Goal: Information Seeking & Learning: Learn about a topic

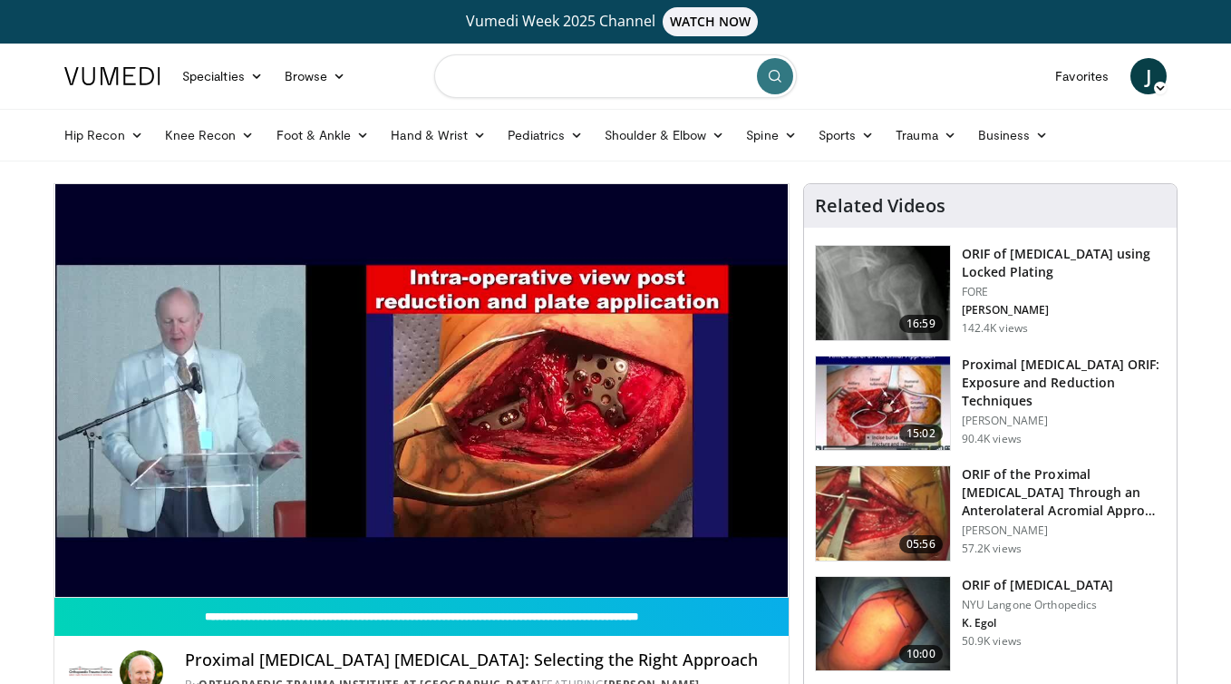
click at [574, 77] on input "Search topics, interventions" at bounding box center [615, 76] width 363 height 44
type input "**********"
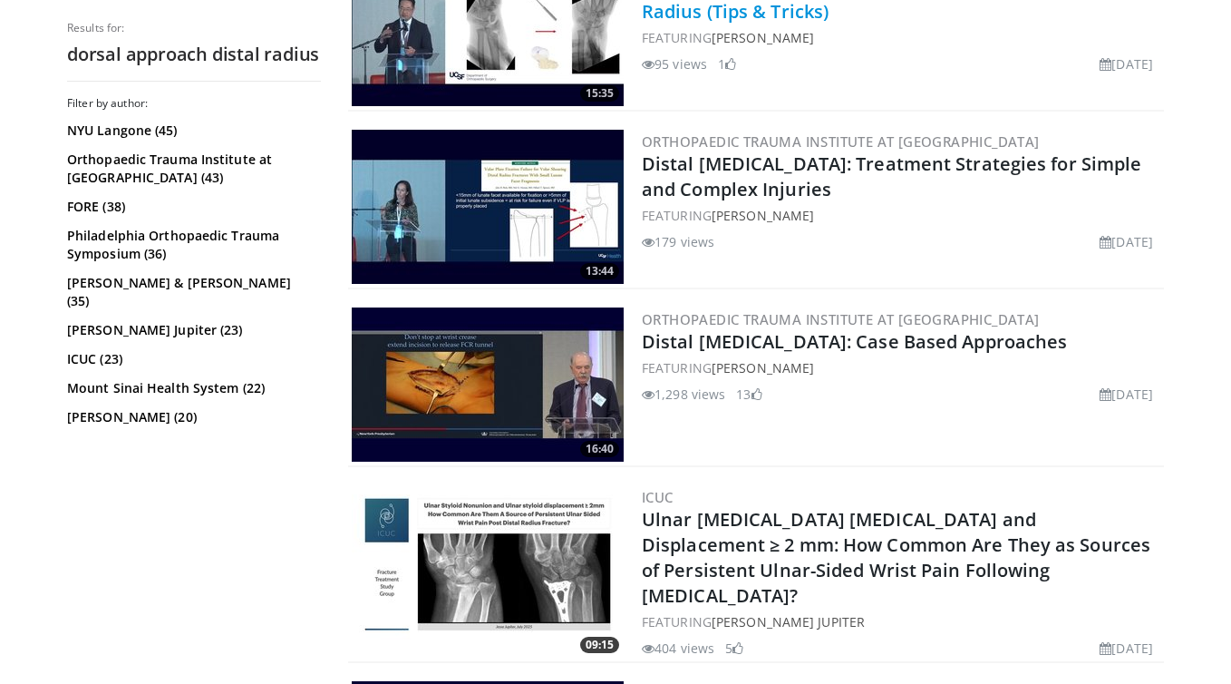
scroll to position [1897, 0]
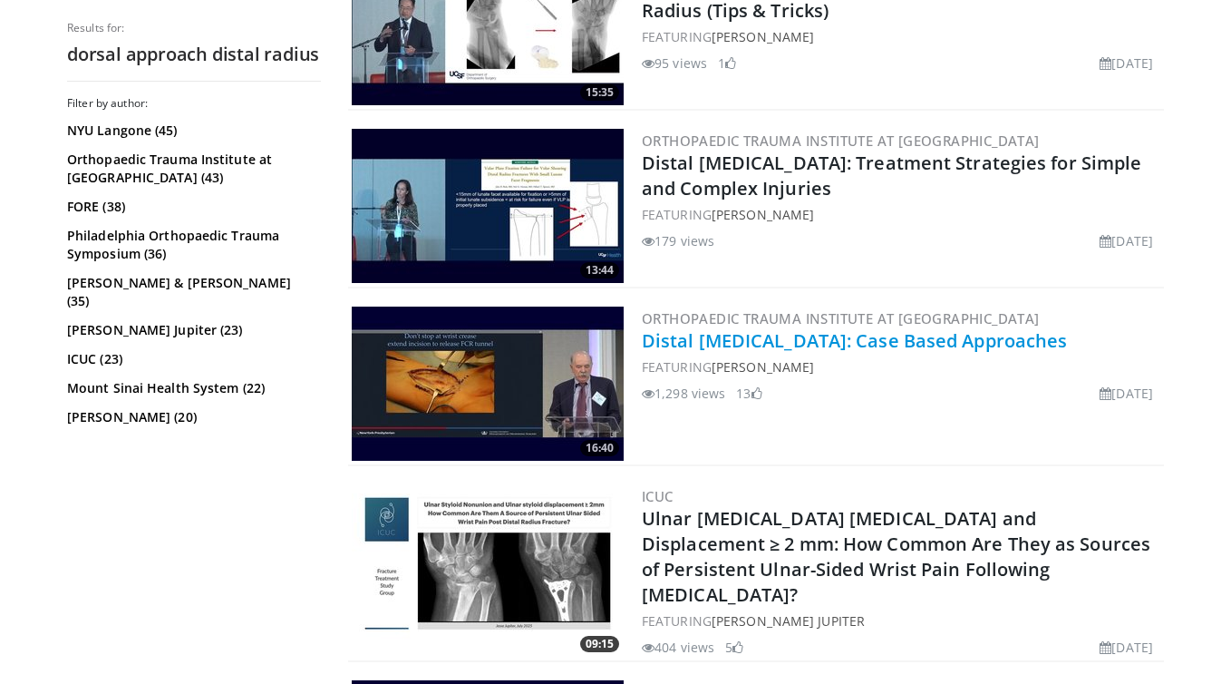
click at [909, 341] on link "Distal Radius Fractures: Case Based Approaches" at bounding box center [854, 340] width 425 height 24
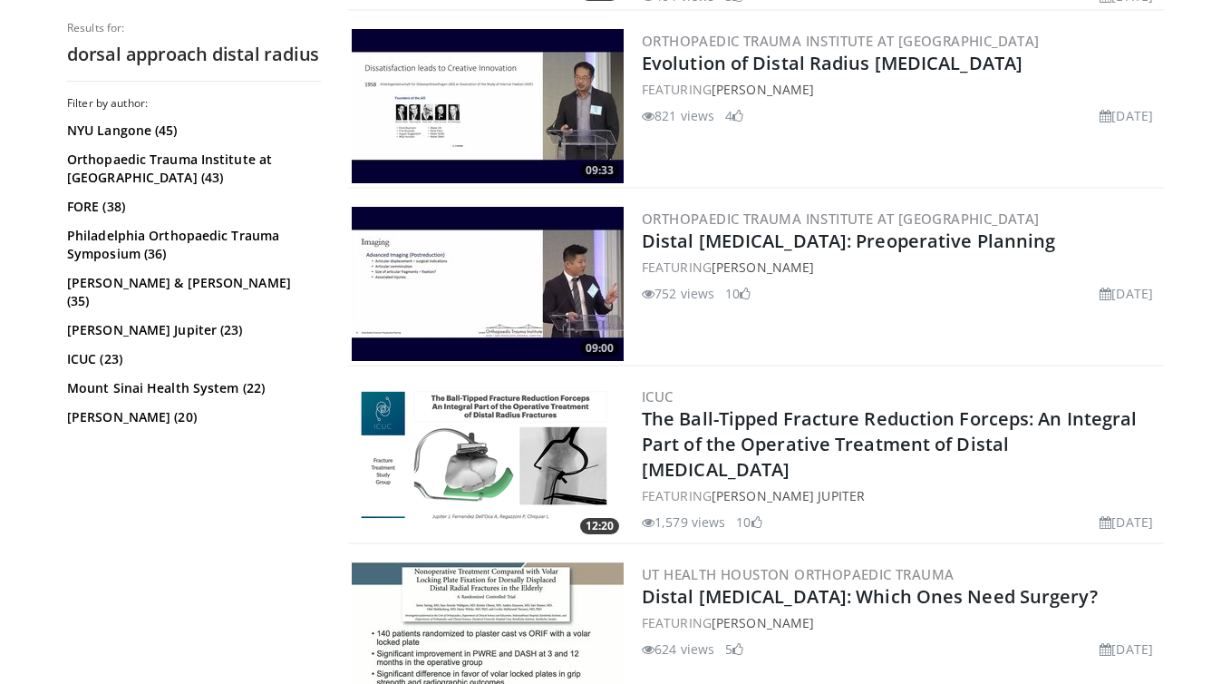
scroll to position [2550, 0]
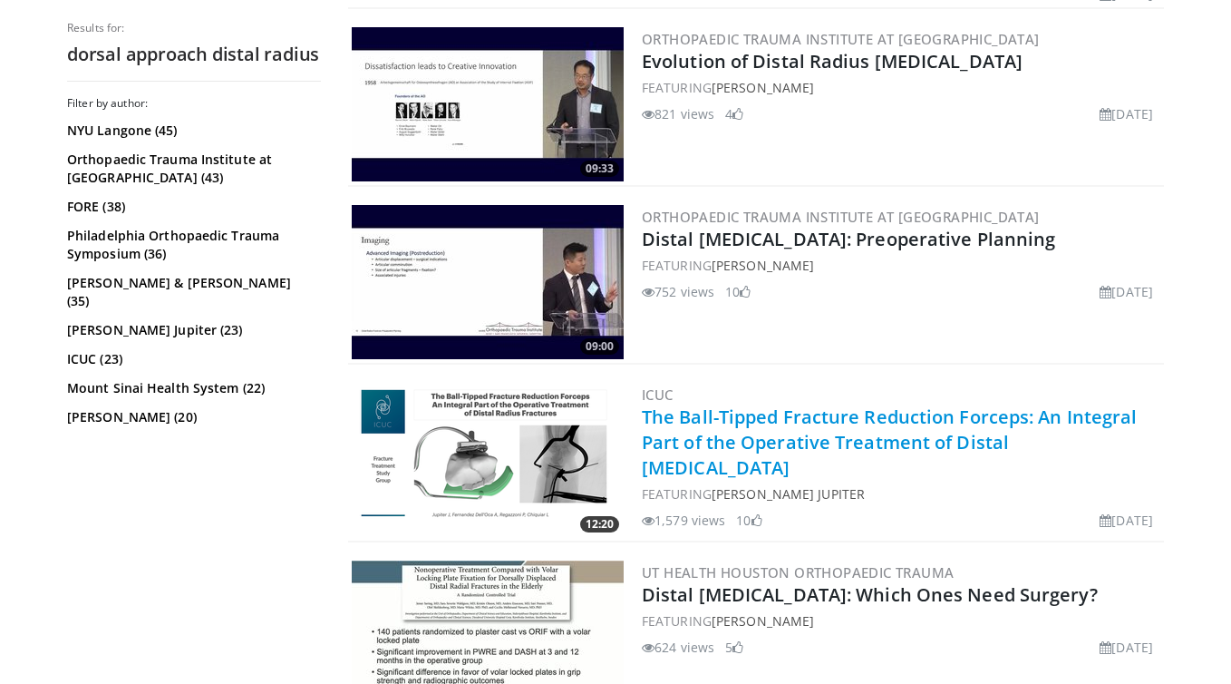
click at [876, 414] on link "The Ball-Tipped Fracture Reduction Forceps: An Integral Part of the Operative T…" at bounding box center [890, 441] width 496 height 75
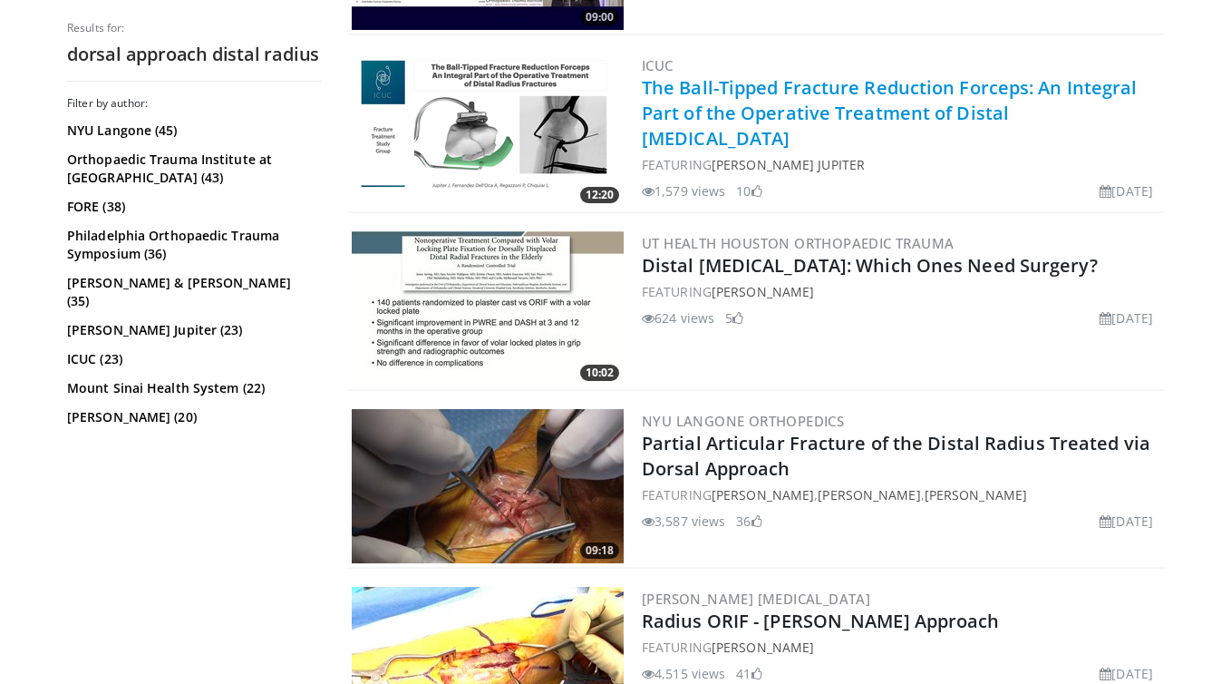
scroll to position [2887, 0]
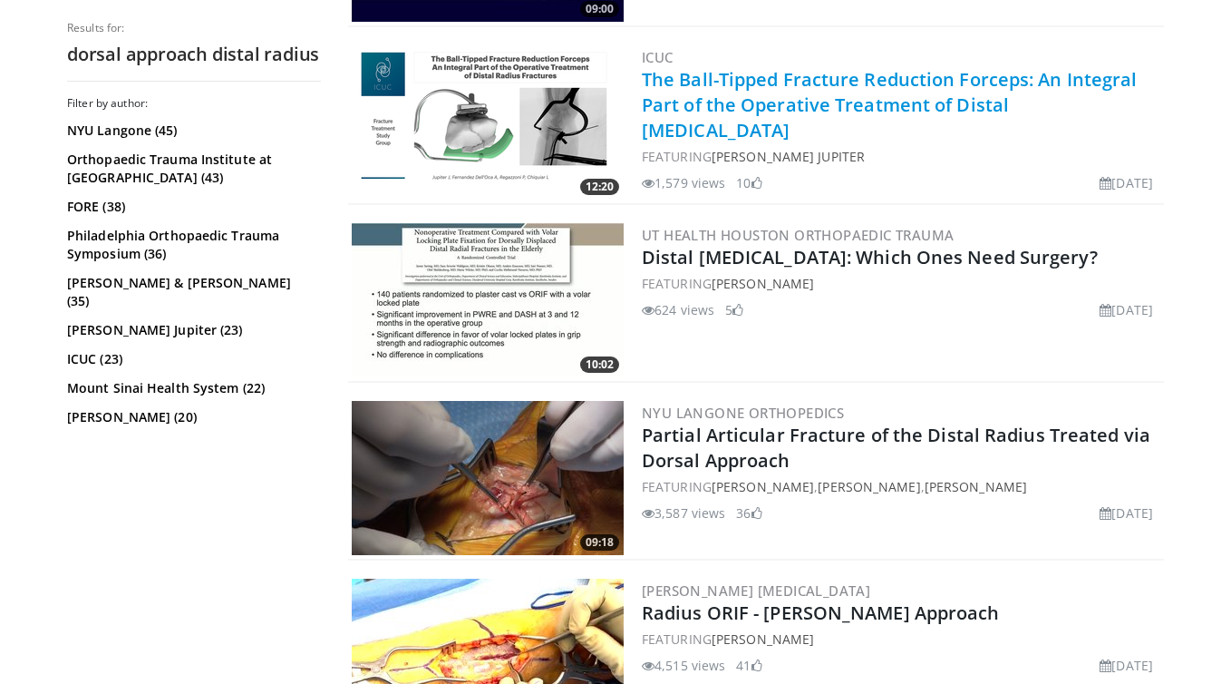
click at [876, 423] on link "Partial Articular Fracture of the Distal Radius Treated via Dorsal Approach" at bounding box center [896, 448] width 509 height 50
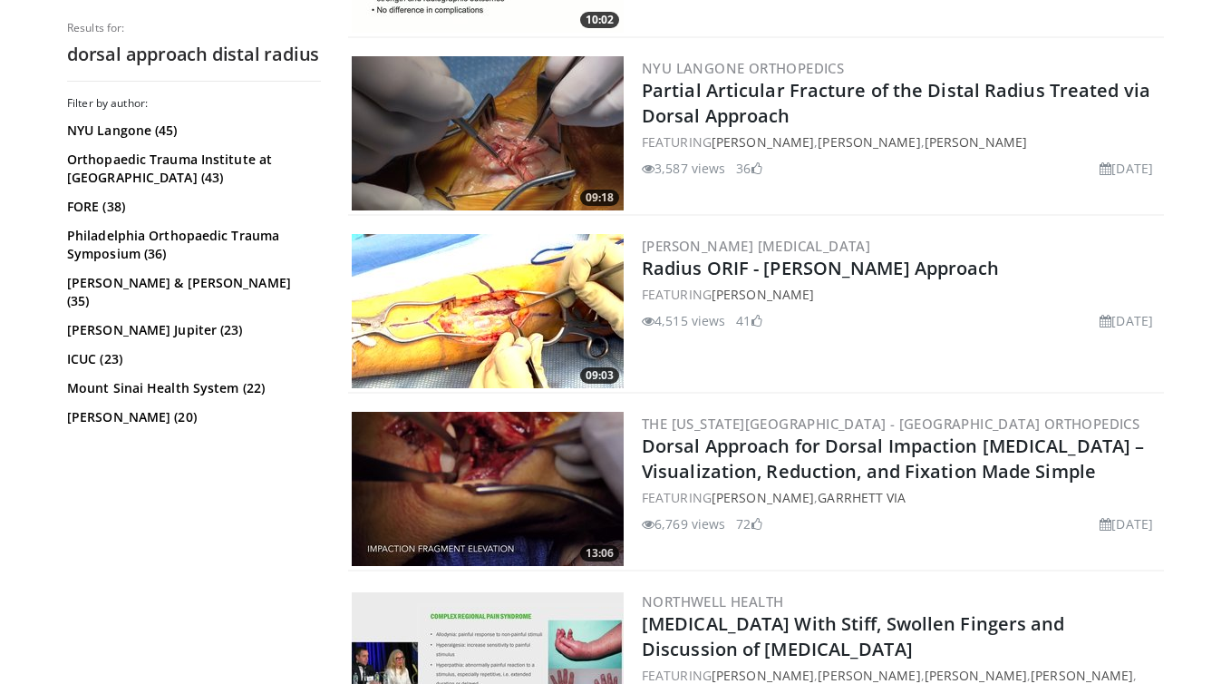
scroll to position [3235, 0]
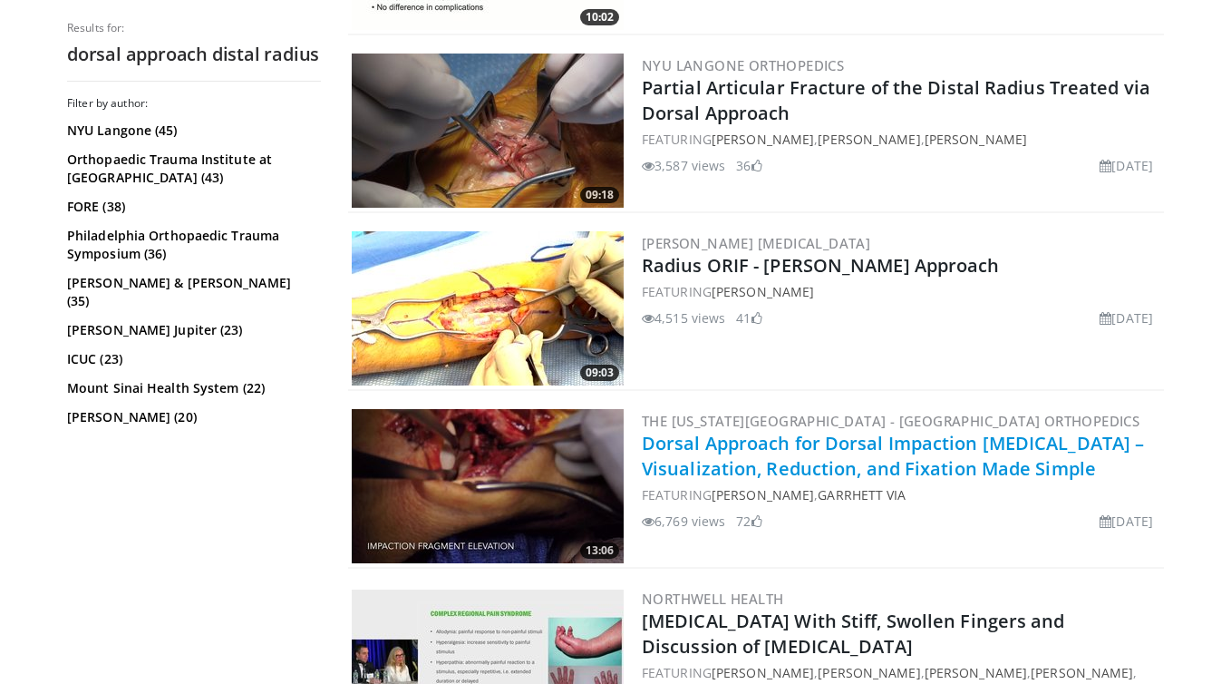
click at [884, 431] on link "Dorsal Approach for Dorsal Impaction Distal Radius Fracture – Visualization, Re…" at bounding box center [893, 456] width 502 height 50
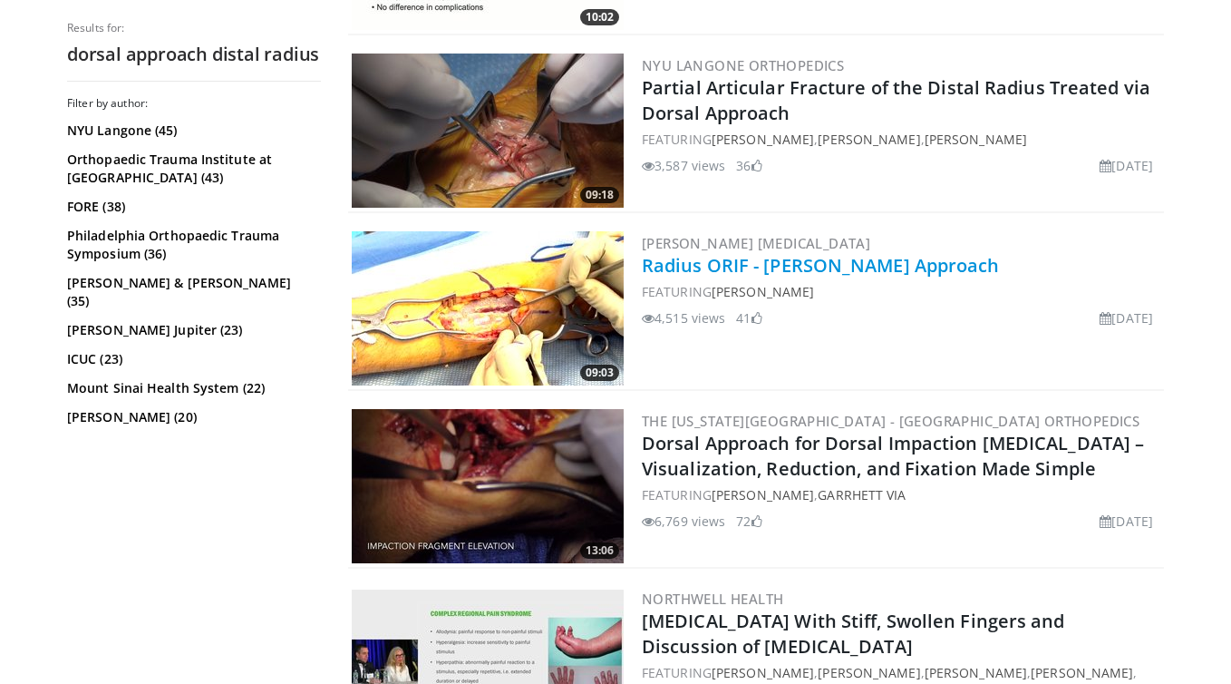
click at [875, 253] on link "Radius ORIF - Dorsal Thompson Approach" at bounding box center [821, 265] width 358 height 24
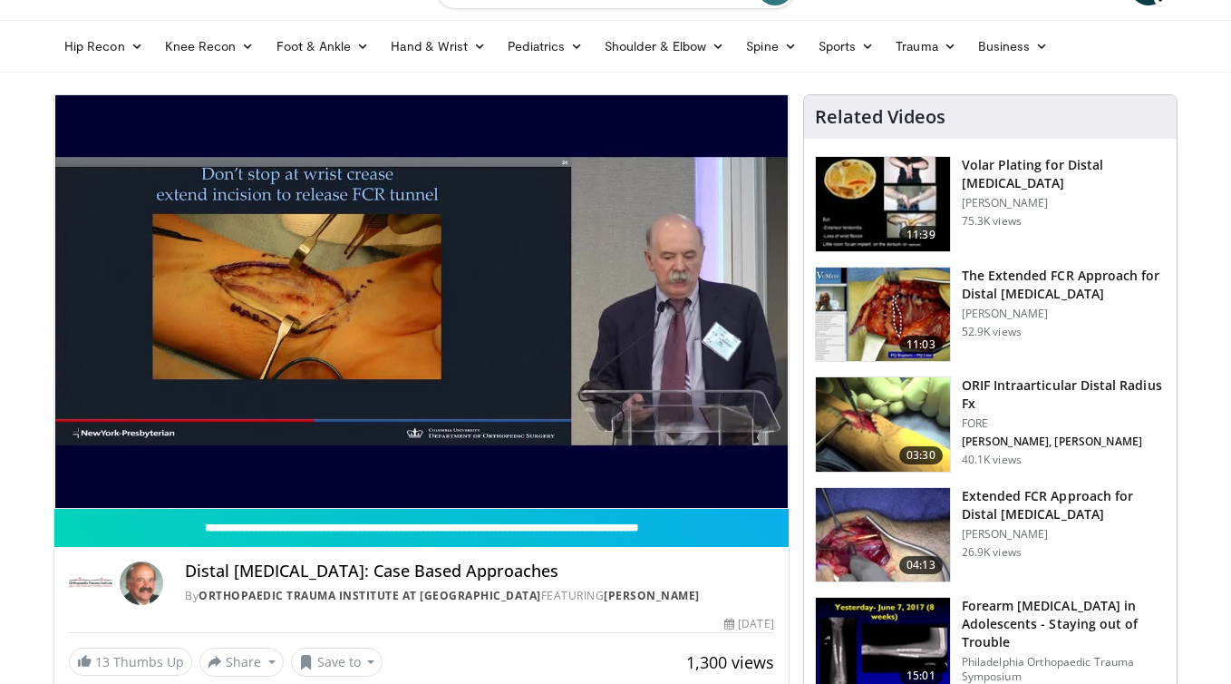
scroll to position [95, 0]
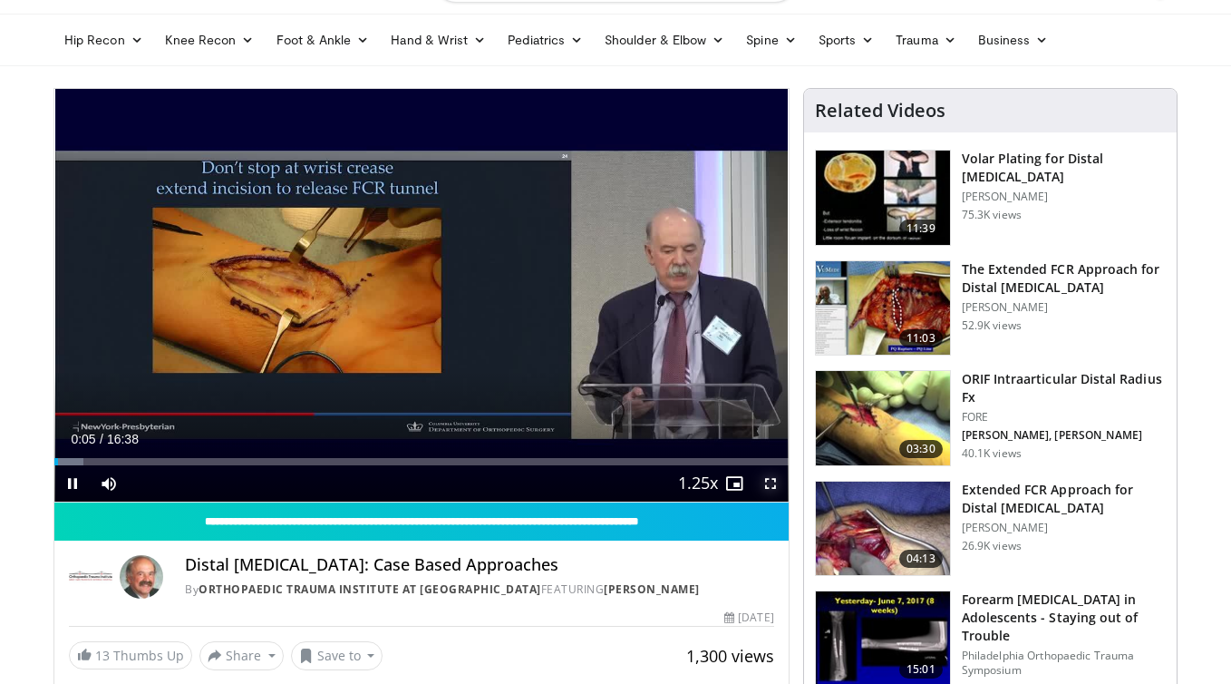
click at [771, 486] on span "Video Player" at bounding box center [771, 483] width 36 height 36
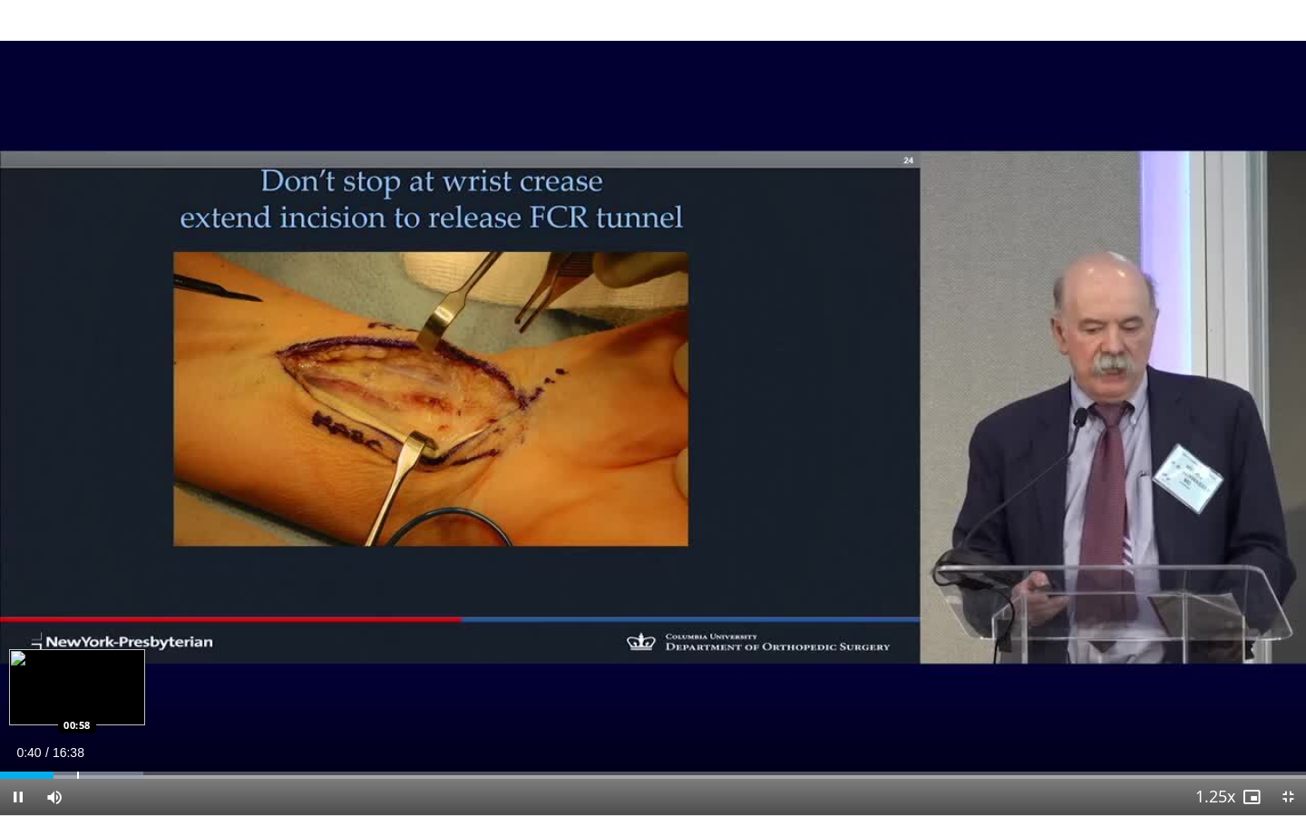
click at [76, 683] on div "Loaded : 10.99% 00:41 00:58" at bounding box center [653, 770] width 1306 height 17
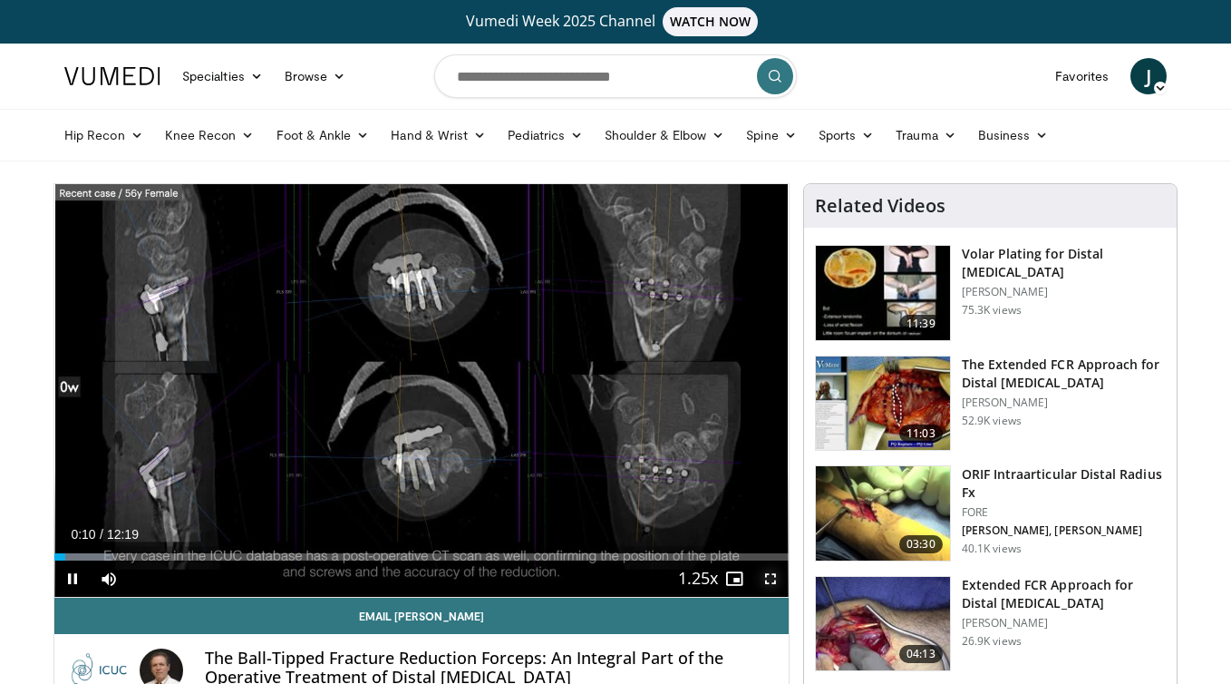
click at [781, 578] on span "Video Player" at bounding box center [771, 578] width 36 height 36
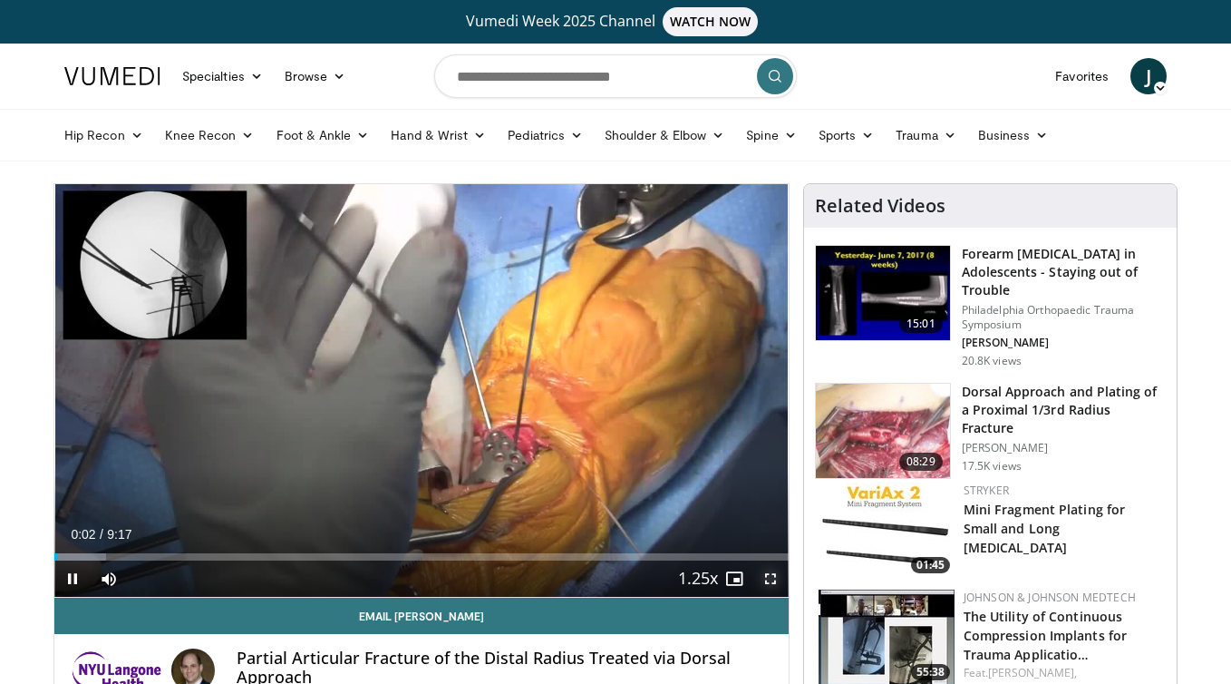
click at [764, 576] on span "Video Player" at bounding box center [771, 578] width 36 height 36
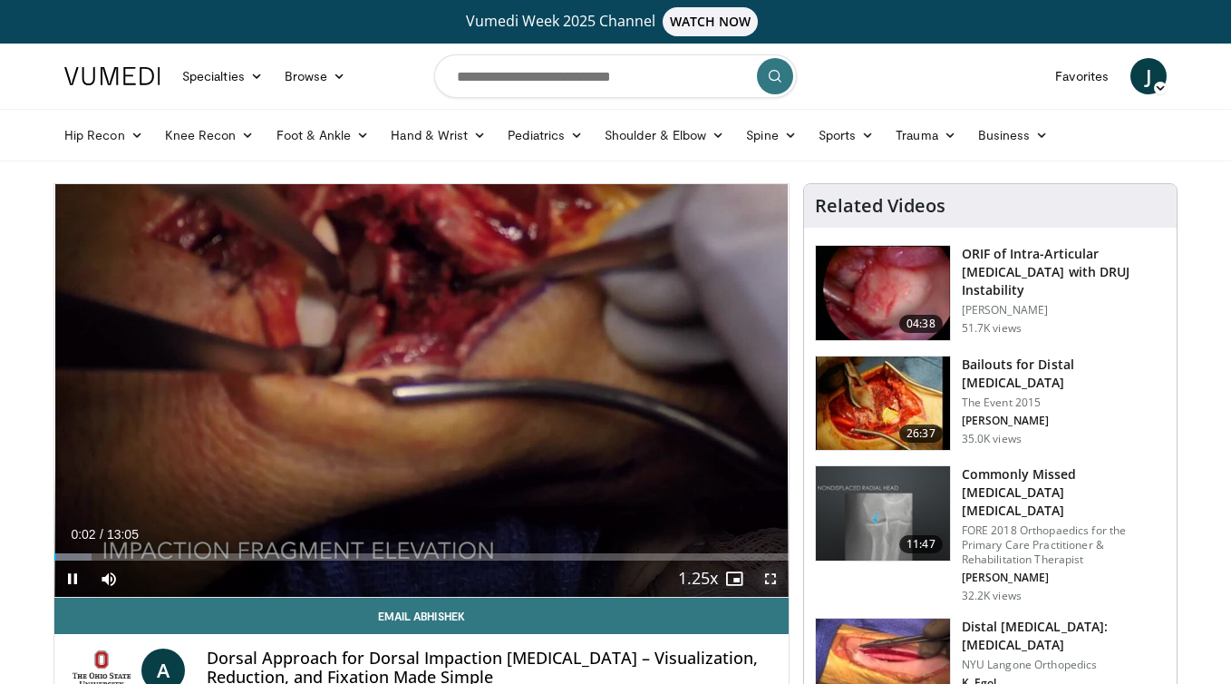
click at [783, 579] on span "Video Player" at bounding box center [771, 578] width 36 height 36
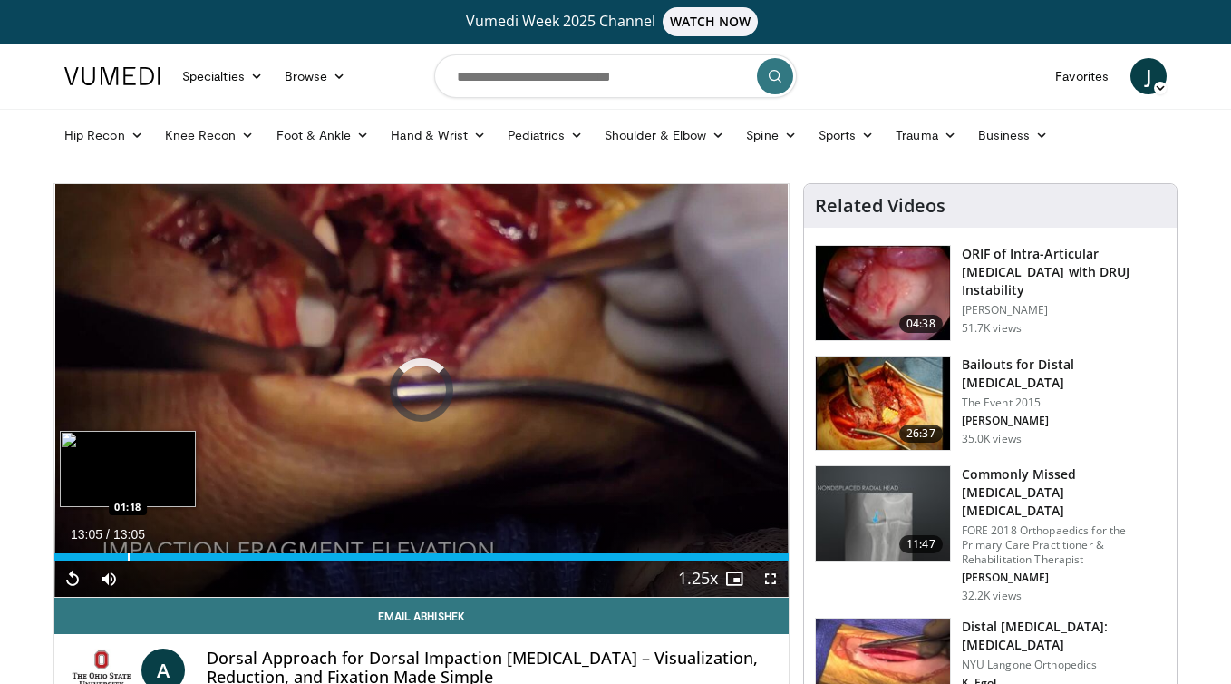
click at [128, 560] on div "Progress Bar" at bounding box center [129, 556] width 2 height 7
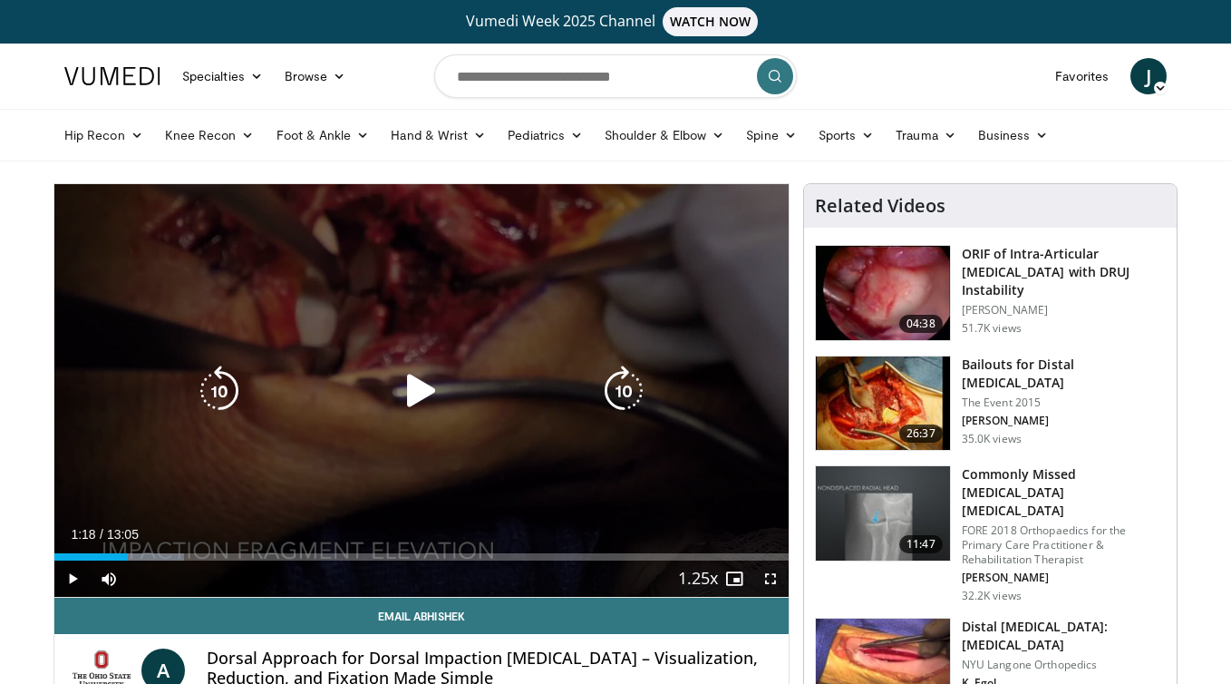
click at [452, 381] on div "Video Player" at bounding box center [421, 391] width 441 height 36
click at [418, 394] on icon "Video Player" at bounding box center [421, 390] width 51 height 51
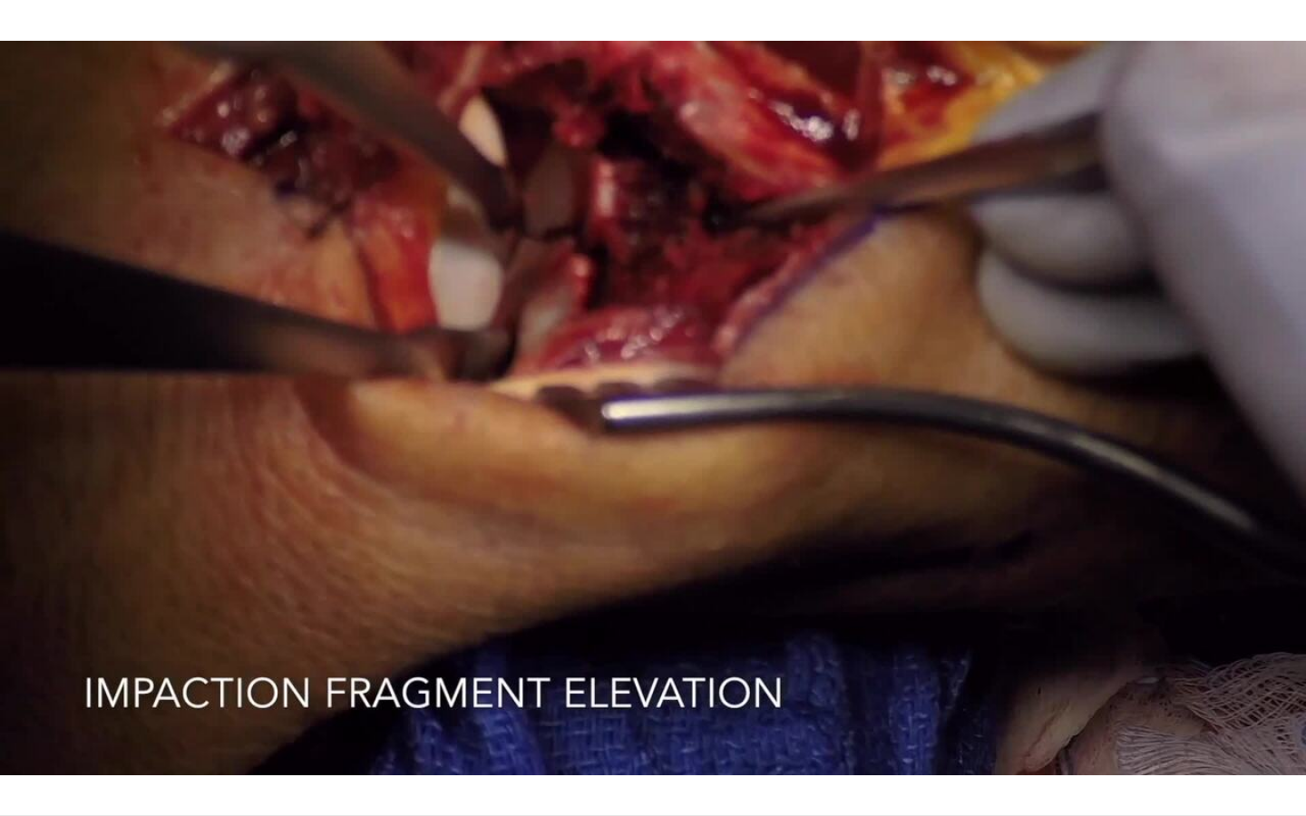
click at [649, 683] on div "10 seconds Tap to unmute" at bounding box center [653, 407] width 1306 height 815
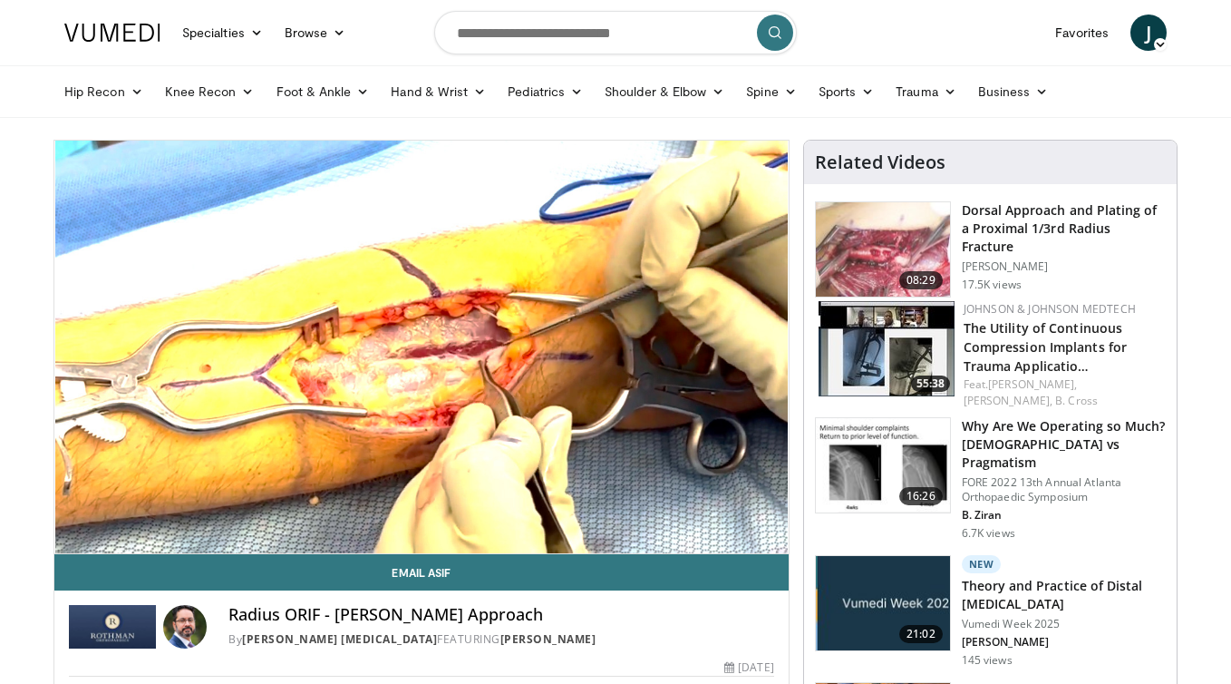
scroll to position [44, 0]
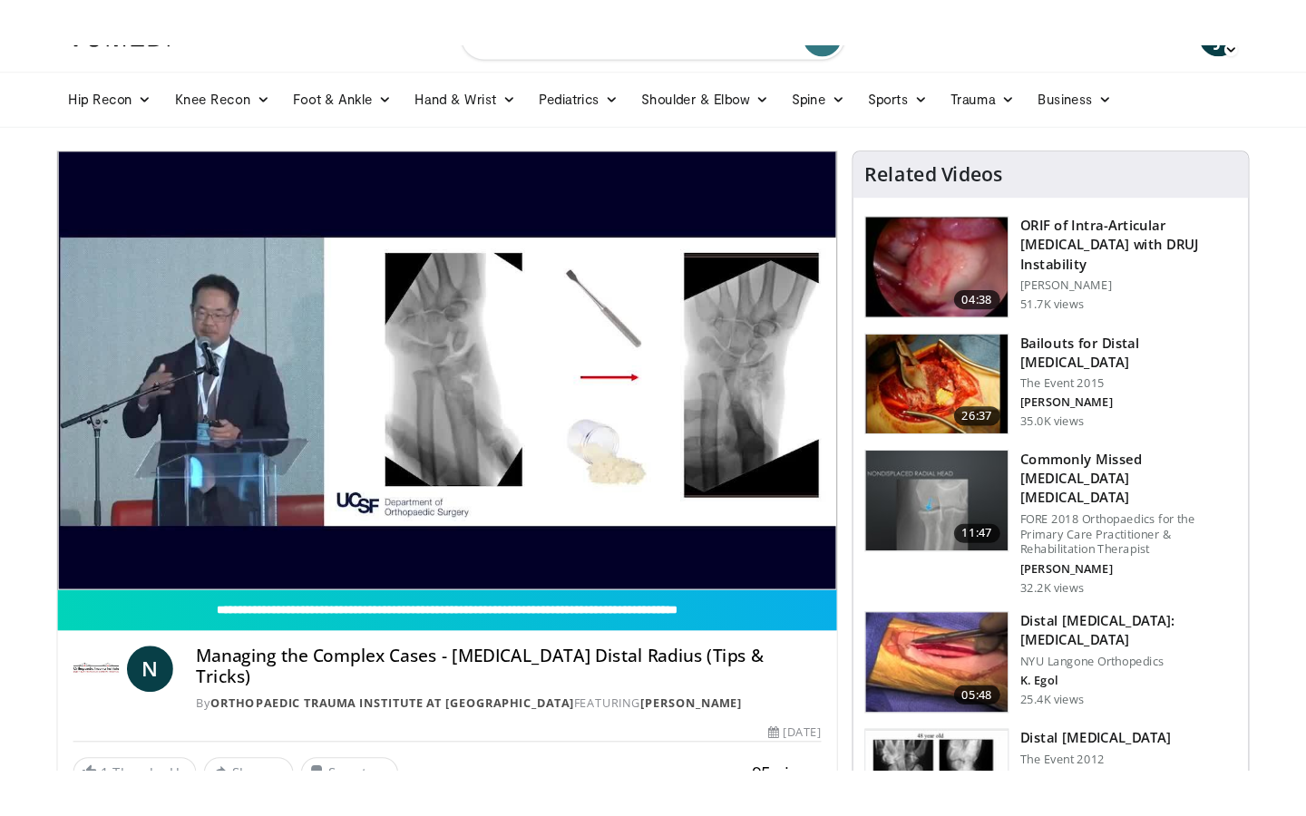
scroll to position [85, 0]
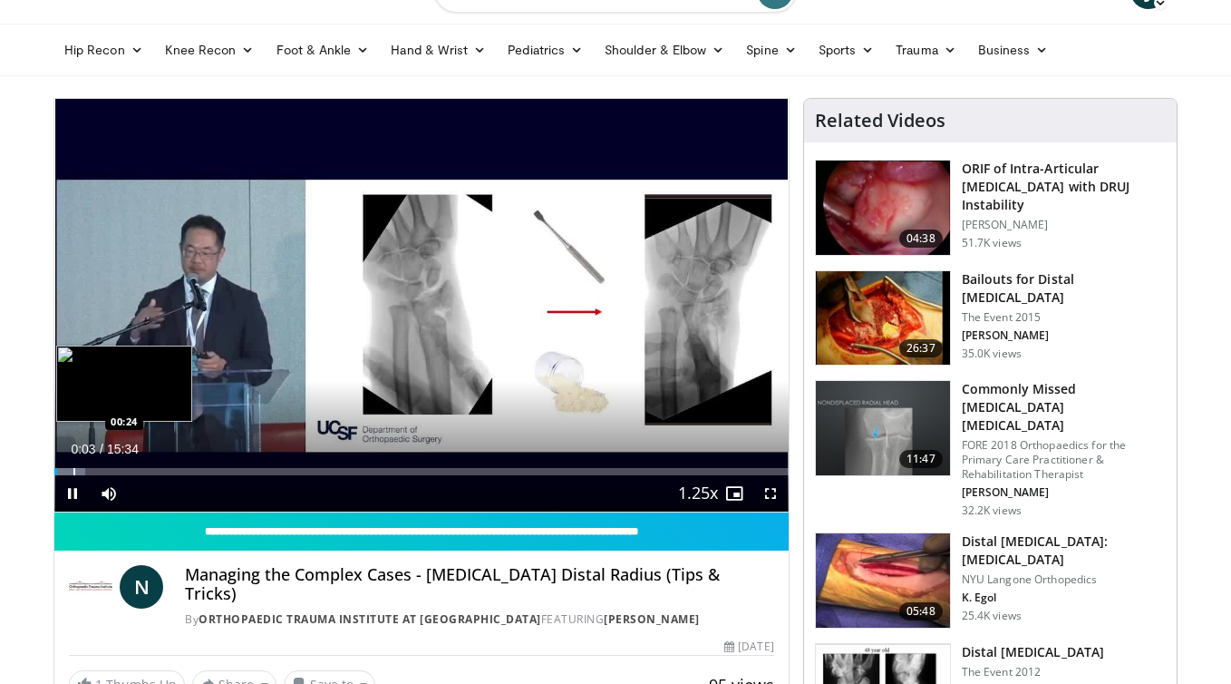
click at [73, 470] on div "Progress Bar" at bounding box center [74, 471] width 2 height 7
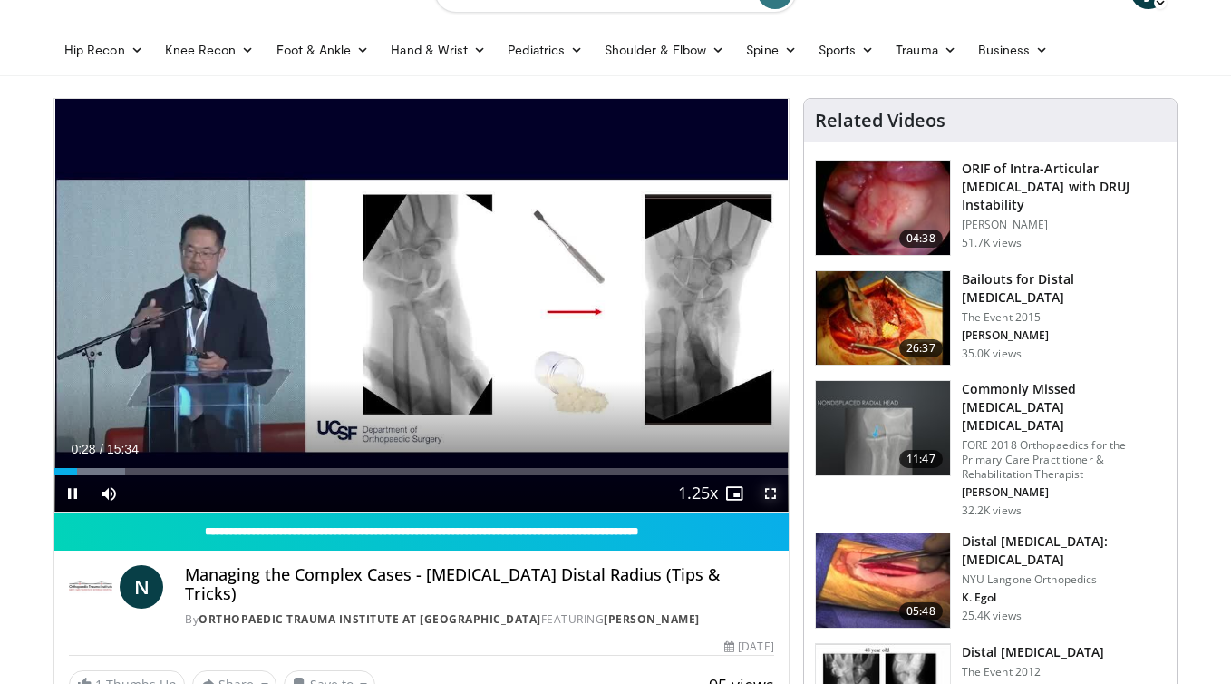
click at [759, 493] on span "Video Player" at bounding box center [771, 493] width 36 height 36
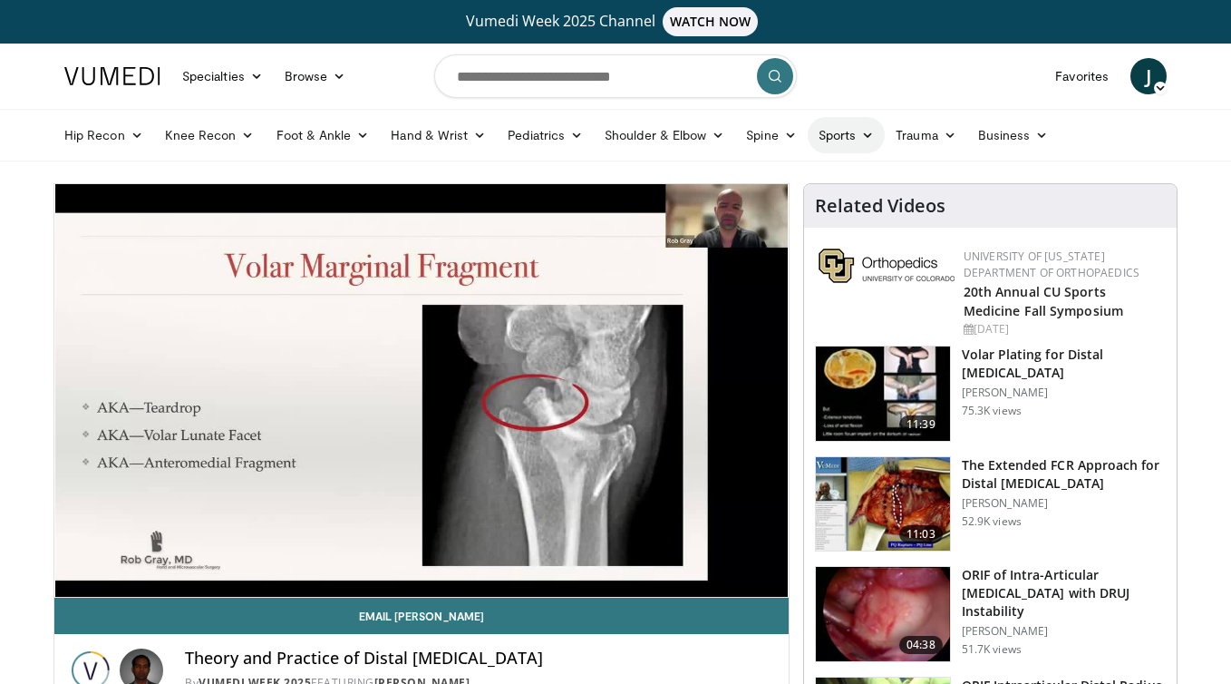
scroll to position [122, 0]
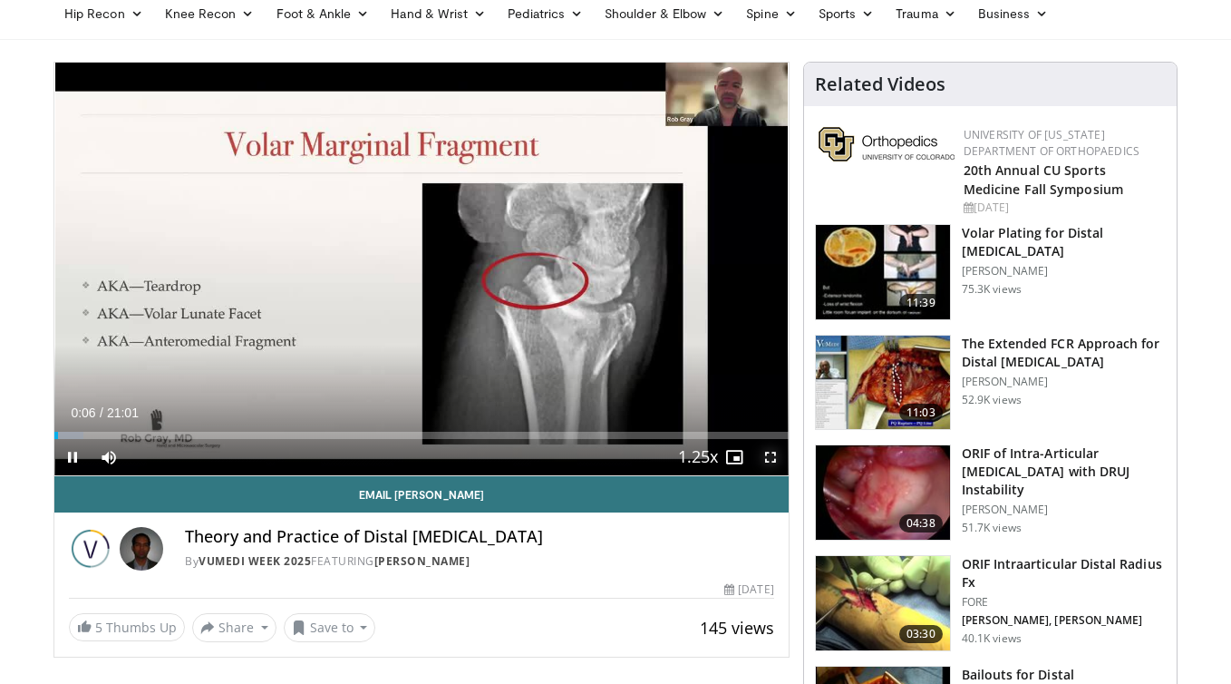
click at [773, 459] on span "Video Player" at bounding box center [771, 457] width 36 height 36
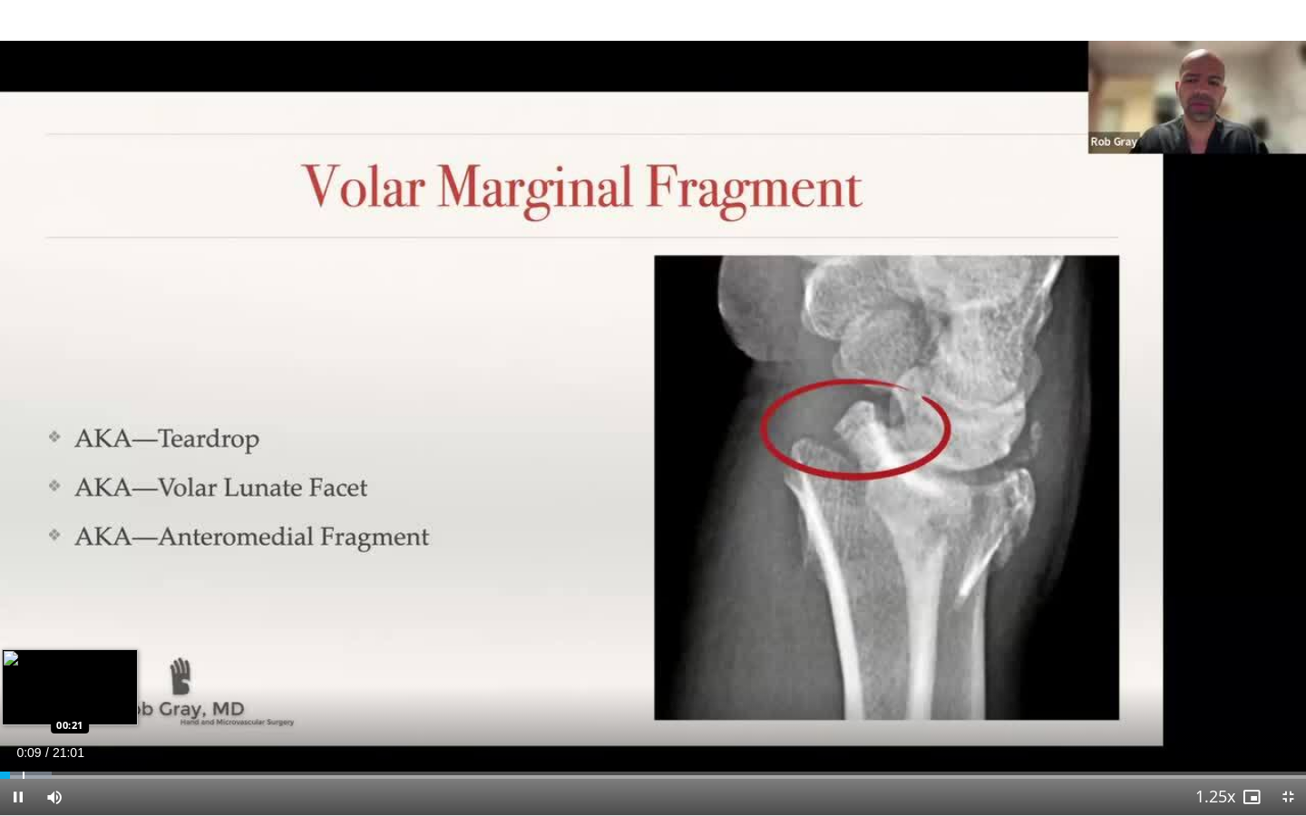
click at [23, 683] on div "Progress Bar" at bounding box center [24, 775] width 2 height 7
click at [45, 683] on div "Progress Bar" at bounding box center [46, 775] width 2 height 7
click at [75, 683] on div "Loaded : 8.72% 00:50 01:12" at bounding box center [653, 770] width 1306 height 17
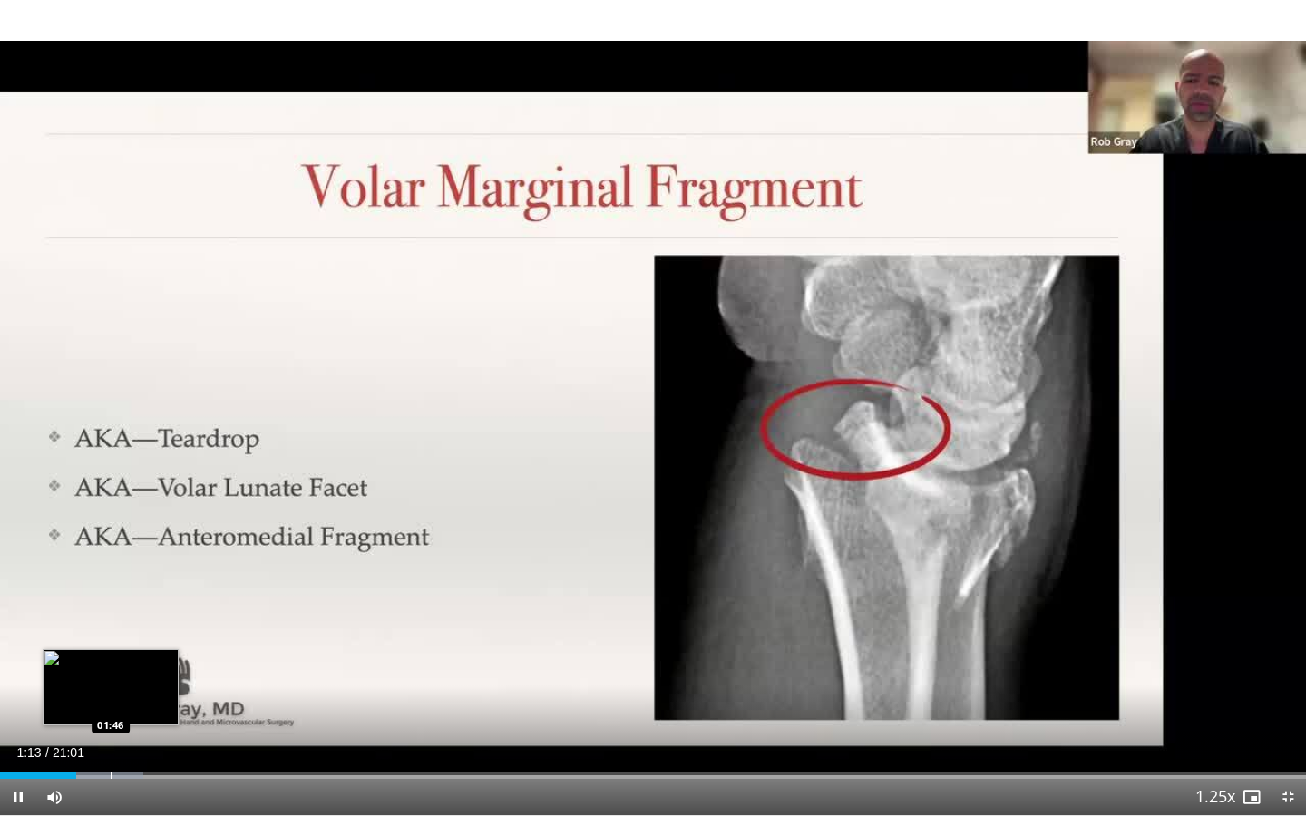
click at [111, 683] on div "Progress Bar" at bounding box center [112, 775] width 2 height 7
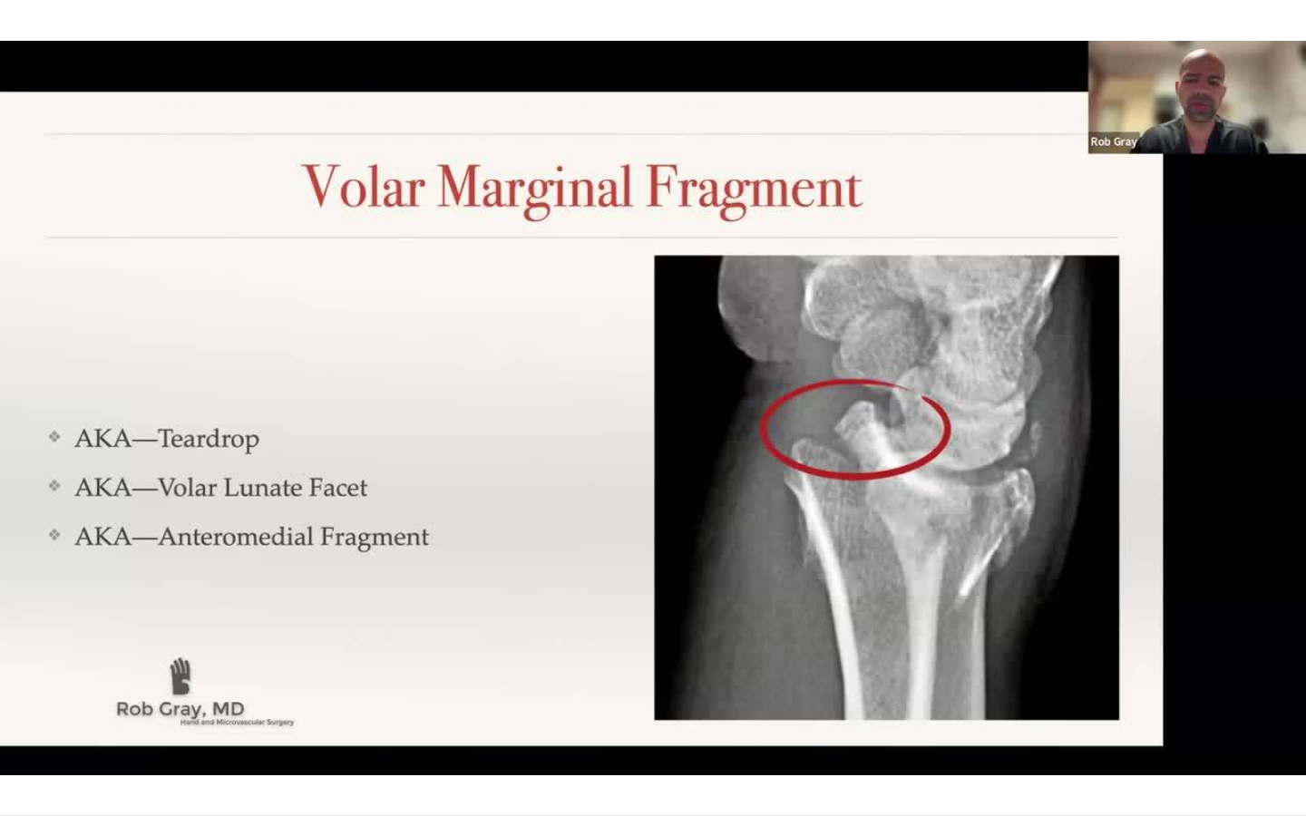
click at [151, 683] on div "10 seconds Tap to unmute" at bounding box center [653, 407] width 1306 height 815
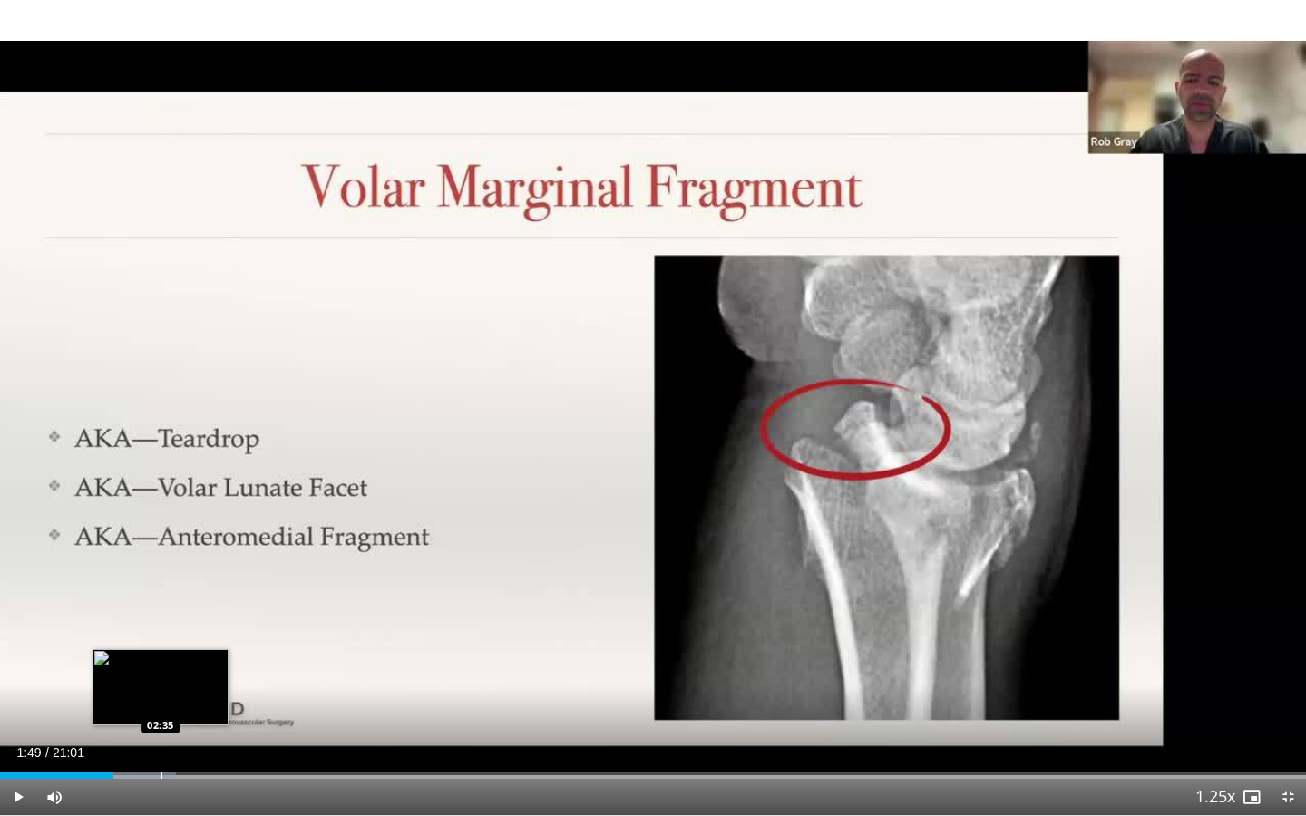
click at [161, 683] on div "Progress Bar" at bounding box center [162, 775] width 2 height 7
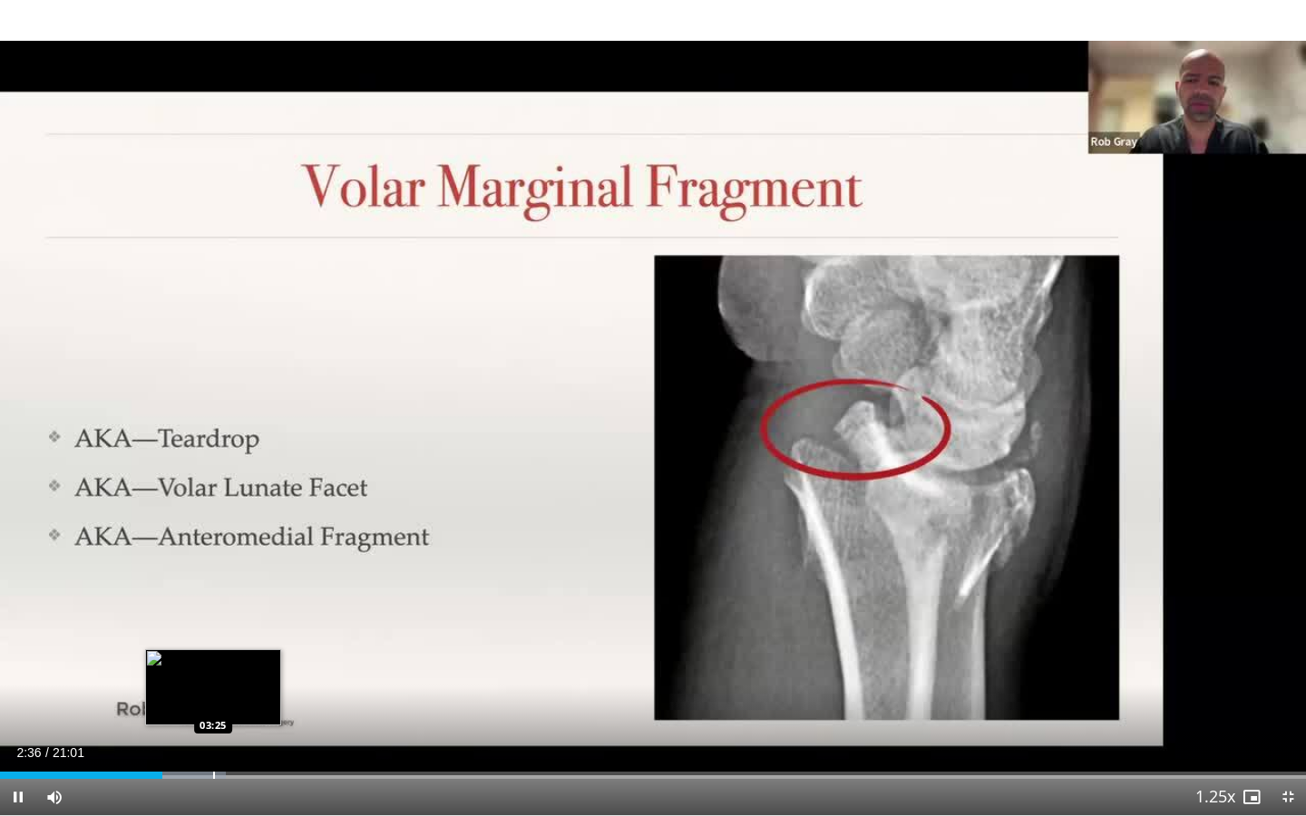
click at [213, 683] on div "Progress Bar" at bounding box center [214, 775] width 2 height 7
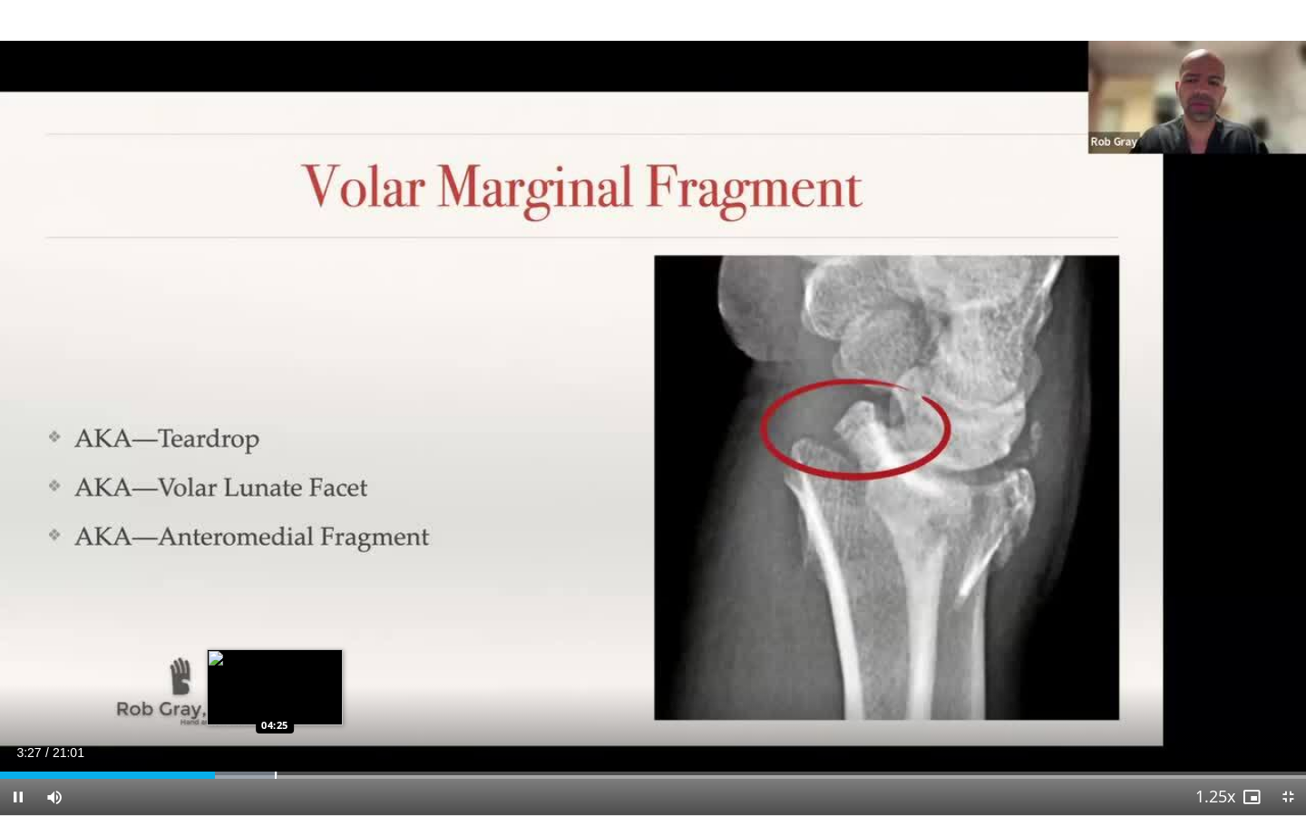
click at [275, 683] on div "Progress Bar" at bounding box center [276, 775] width 2 height 7
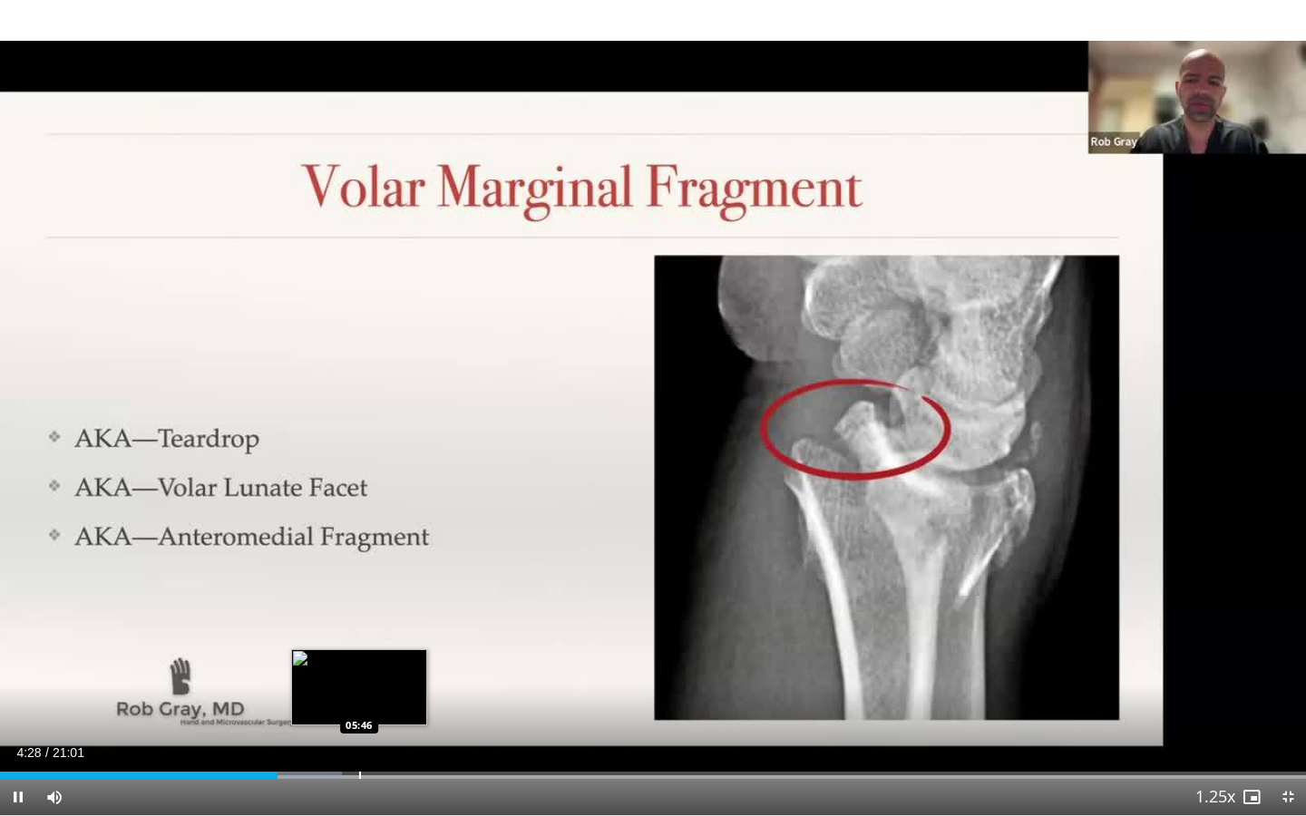
click at [359, 683] on div "Progress Bar" at bounding box center [360, 775] width 2 height 7
click at [369, 683] on div "Progress Bar" at bounding box center [370, 775] width 2 height 7
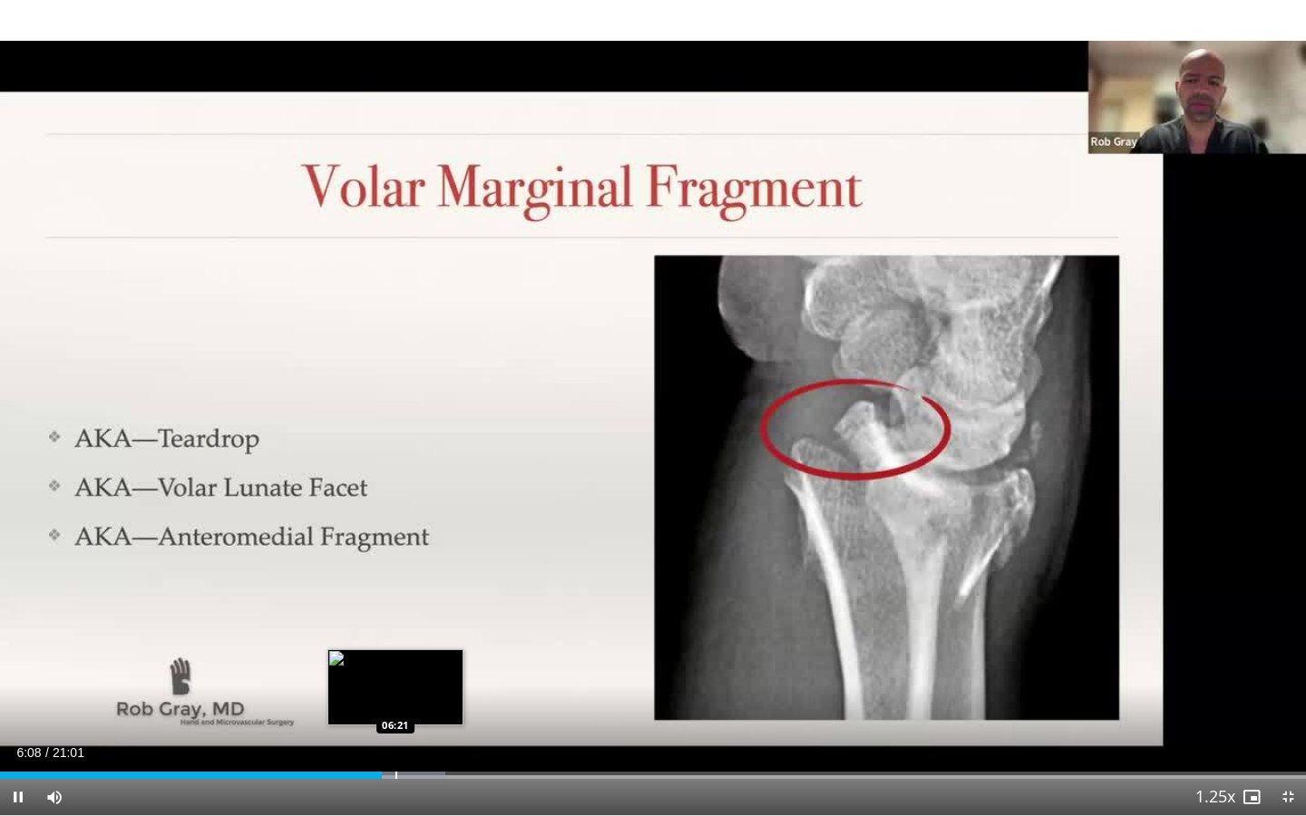
click at [395, 683] on div "Progress Bar" at bounding box center [396, 775] width 2 height 7
click at [409, 683] on div "Progress Bar" at bounding box center [410, 775] width 2 height 7
click at [426, 683] on div "Progress Bar" at bounding box center [427, 775] width 2 height 7
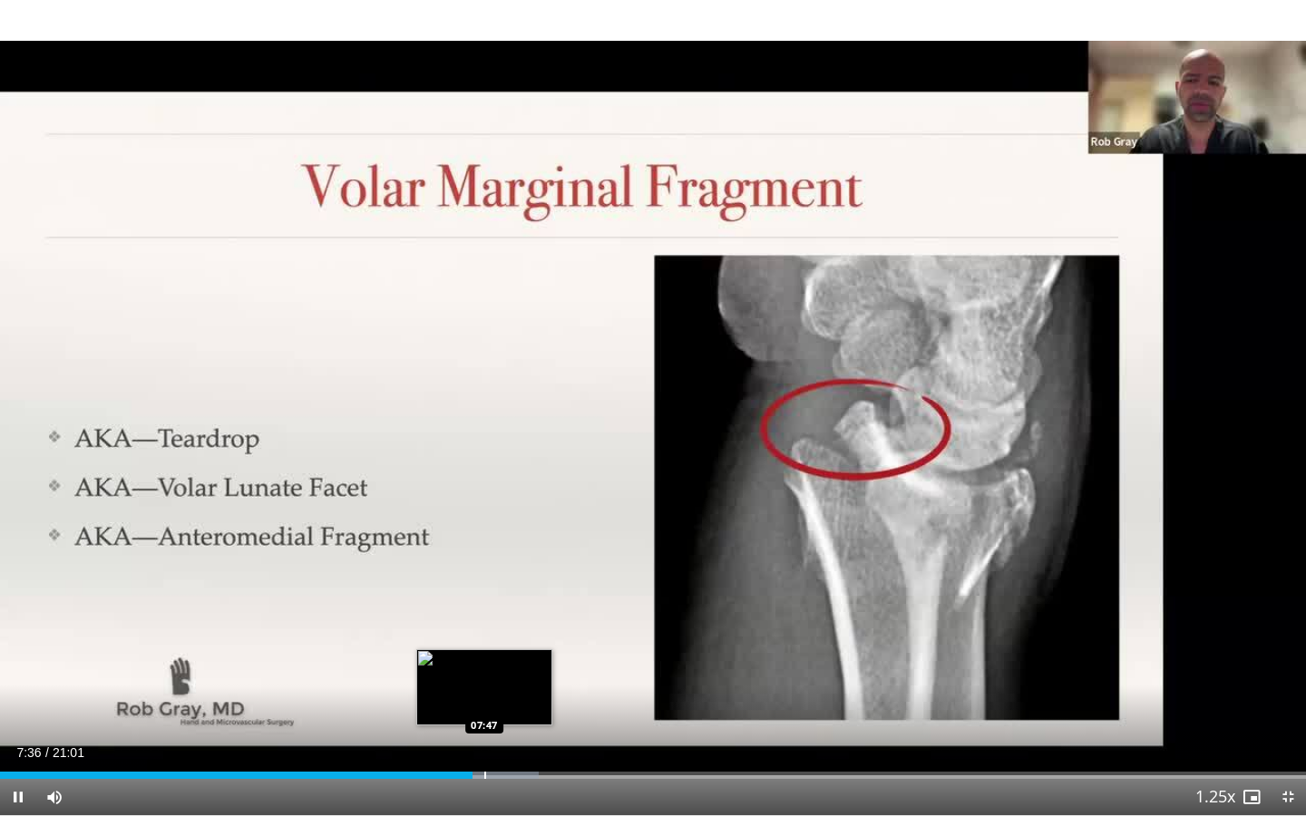
click at [484, 683] on div "Progress Bar" at bounding box center [485, 775] width 2 height 7
click at [510, 683] on div "Progress Bar" at bounding box center [511, 775] width 2 height 7
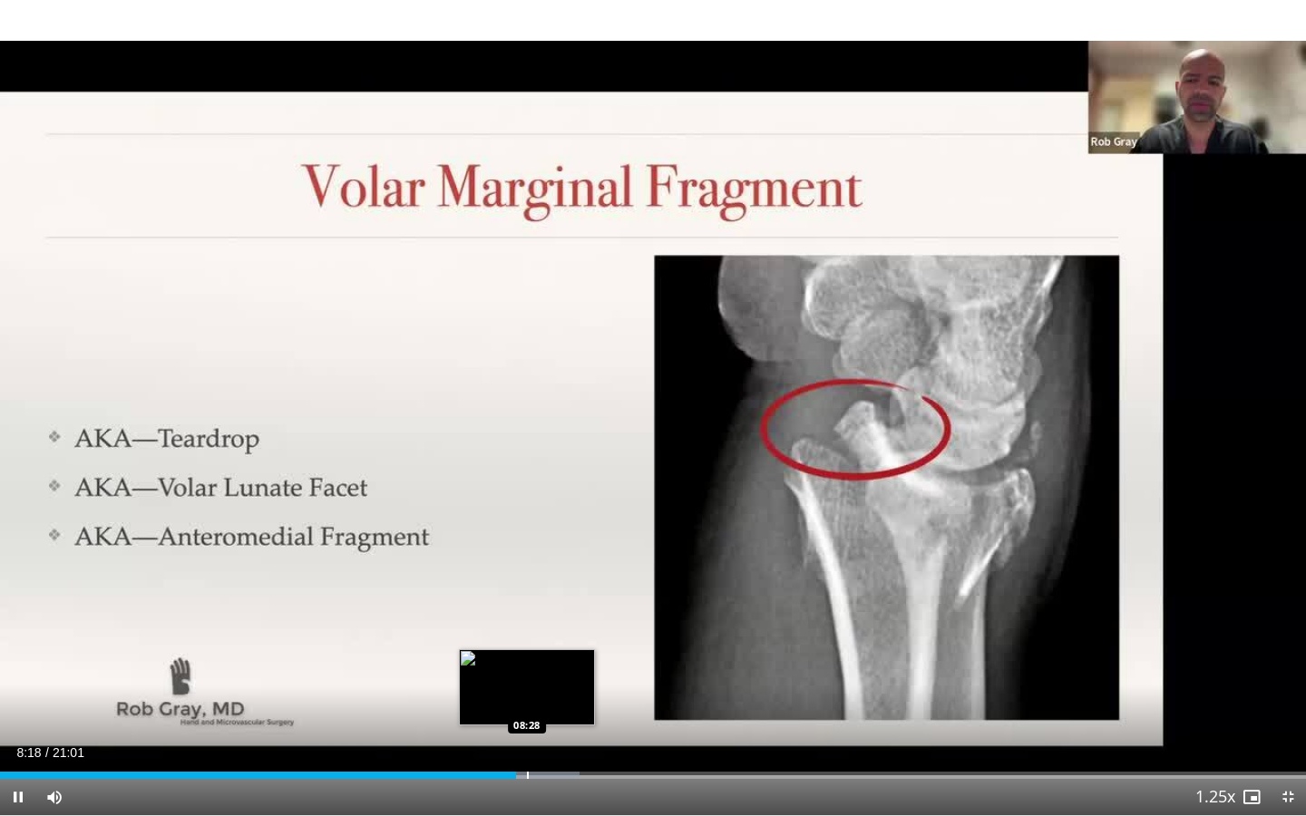
click at [527, 683] on div "Progress Bar" at bounding box center [528, 775] width 2 height 7
click at [544, 683] on div "Progress Bar" at bounding box center [545, 775] width 2 height 7
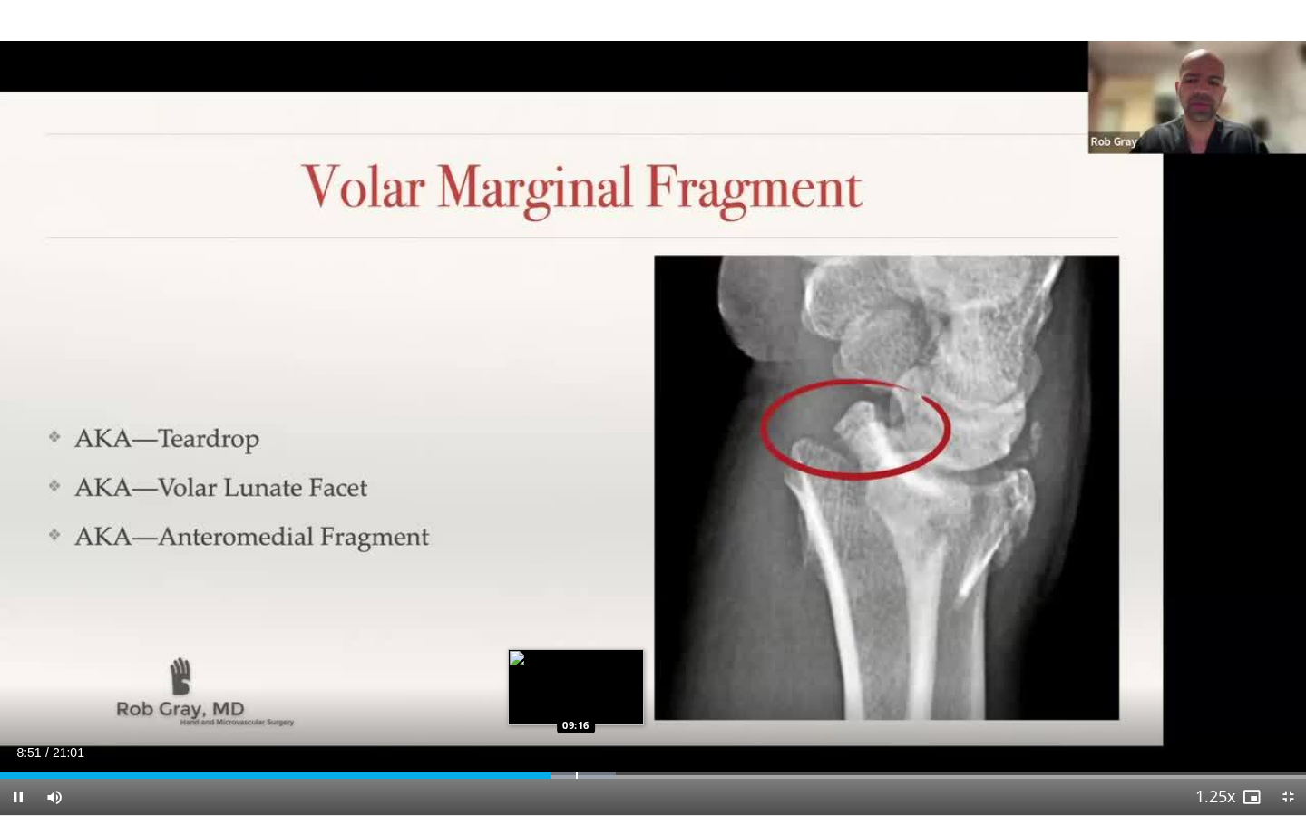
click at [576, 683] on div "Progress Bar" at bounding box center [577, 775] width 2 height 7
click at [601, 683] on div "Progress Bar" at bounding box center [602, 775] width 2 height 7
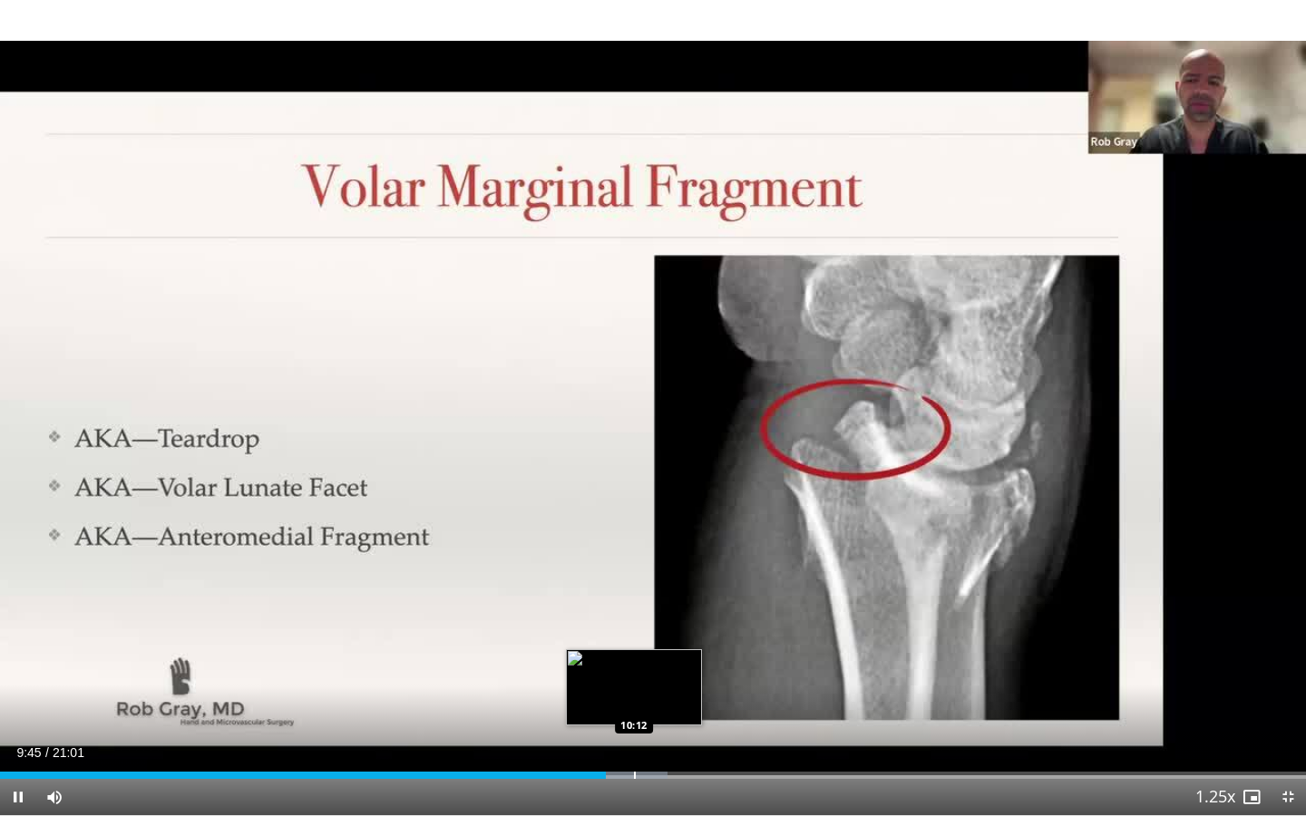
click at [634, 683] on div "Progress Bar" at bounding box center [635, 775] width 2 height 7
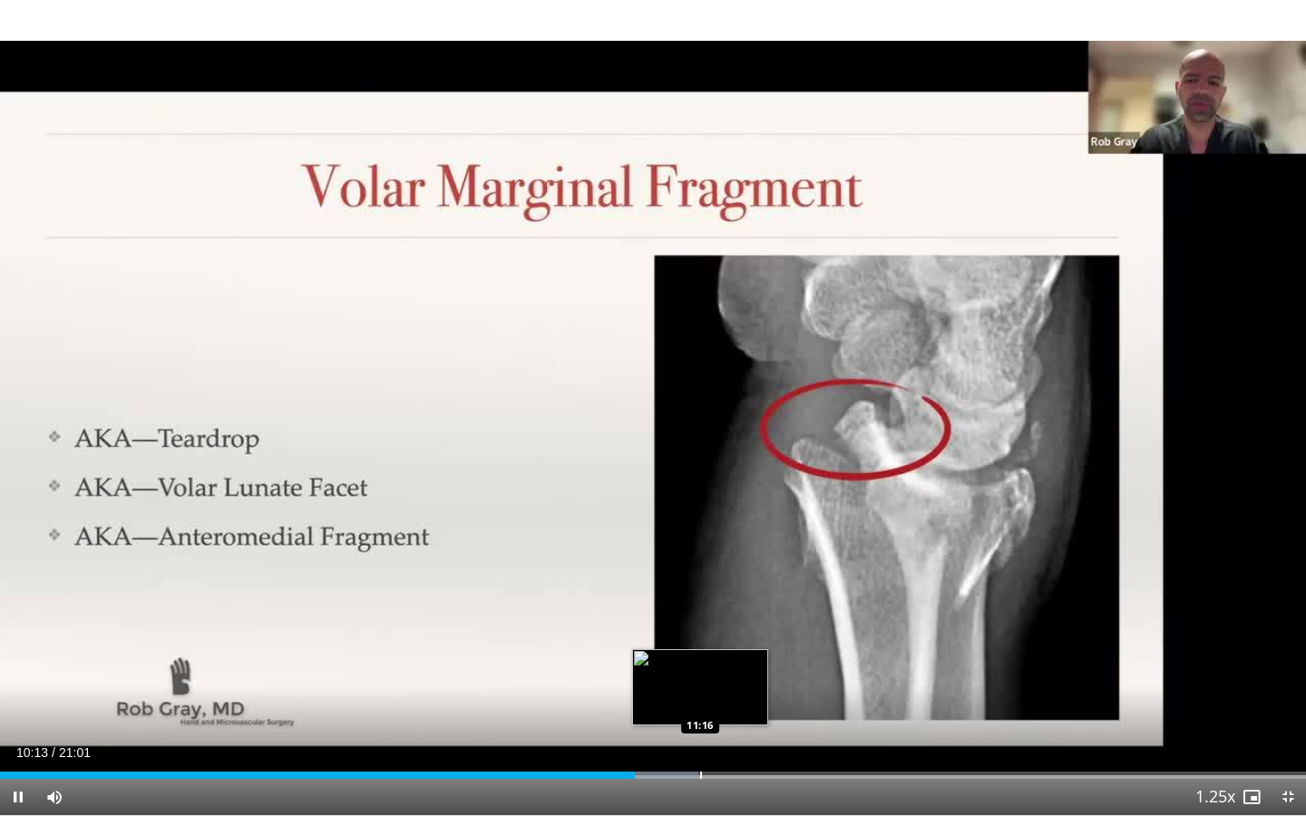
click at [700, 683] on div "Progress Bar" at bounding box center [701, 775] width 2 height 7
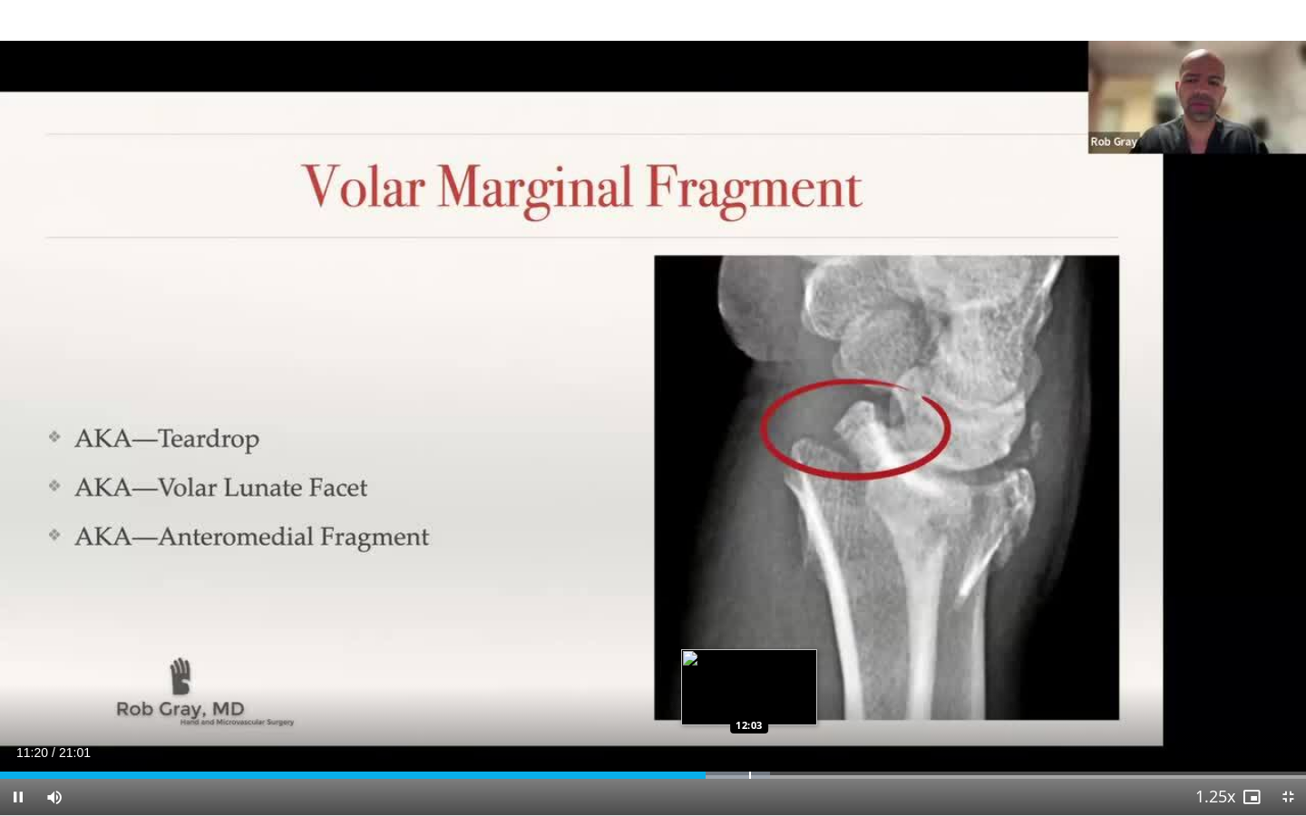
click at [749, 683] on div "Progress Bar" at bounding box center [750, 775] width 2 height 7
click at [741, 683] on div "Progress Bar" at bounding box center [742, 775] width 2 height 7
click at [768, 683] on div "Progress Bar" at bounding box center [769, 775] width 2 height 7
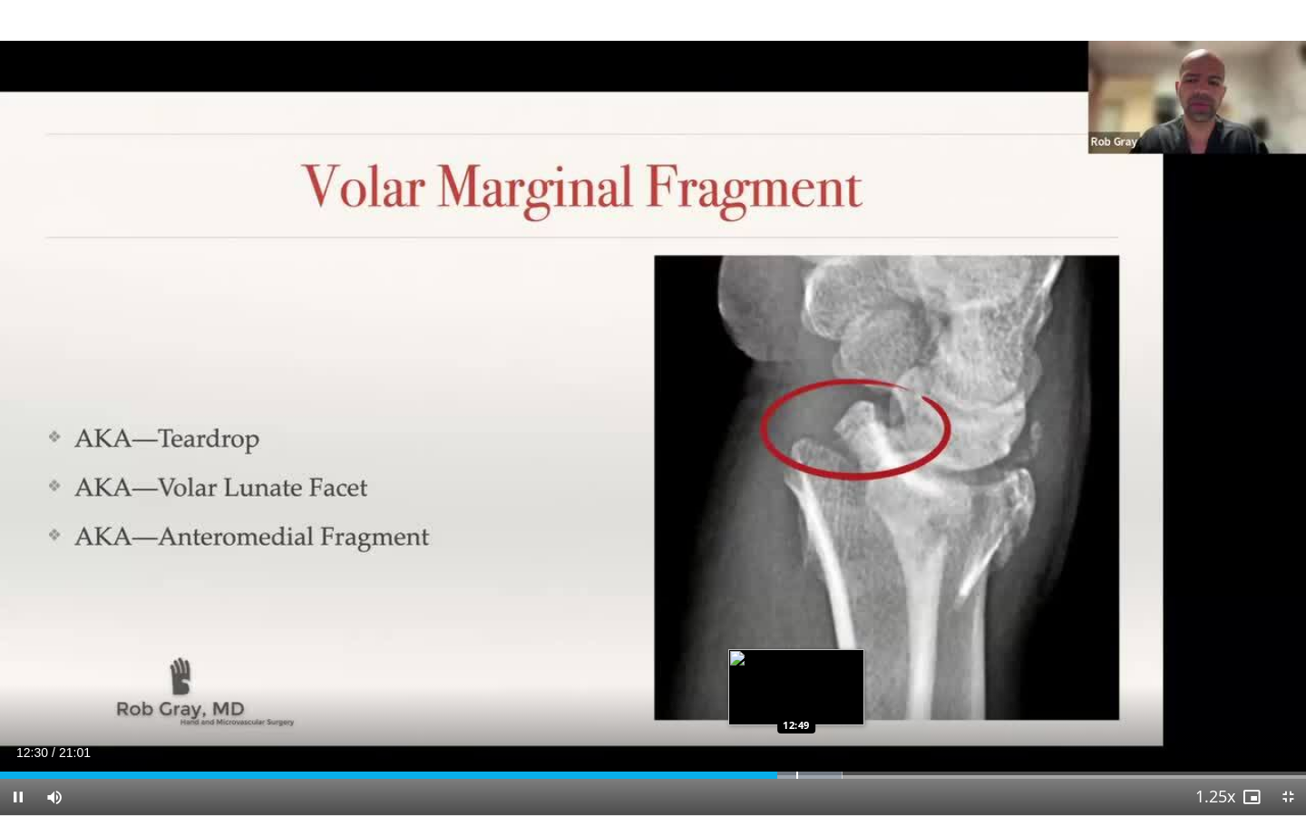
click at [796, 683] on div "Progress Bar" at bounding box center [797, 775] width 2 height 7
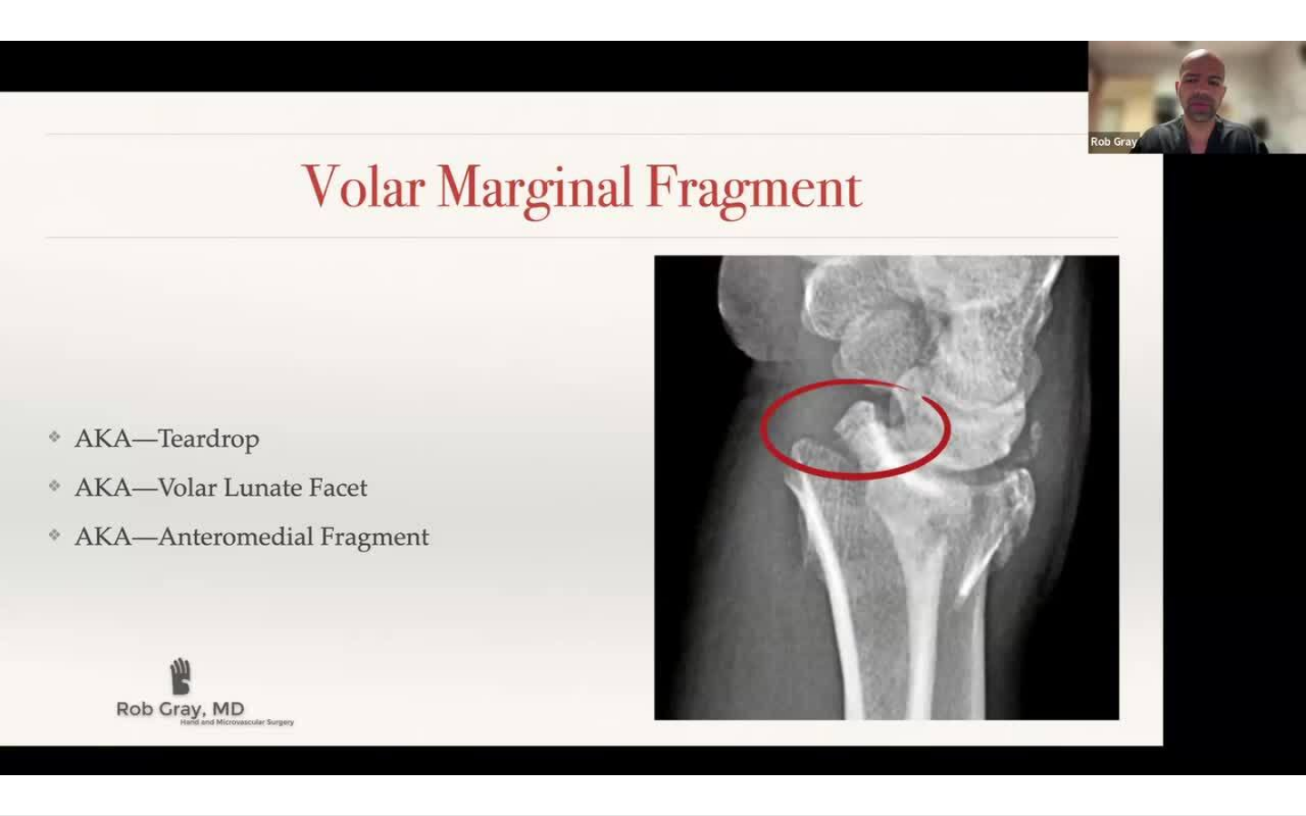
click at [842, 683] on div "10 seconds Tap to unmute" at bounding box center [653, 407] width 1306 height 815
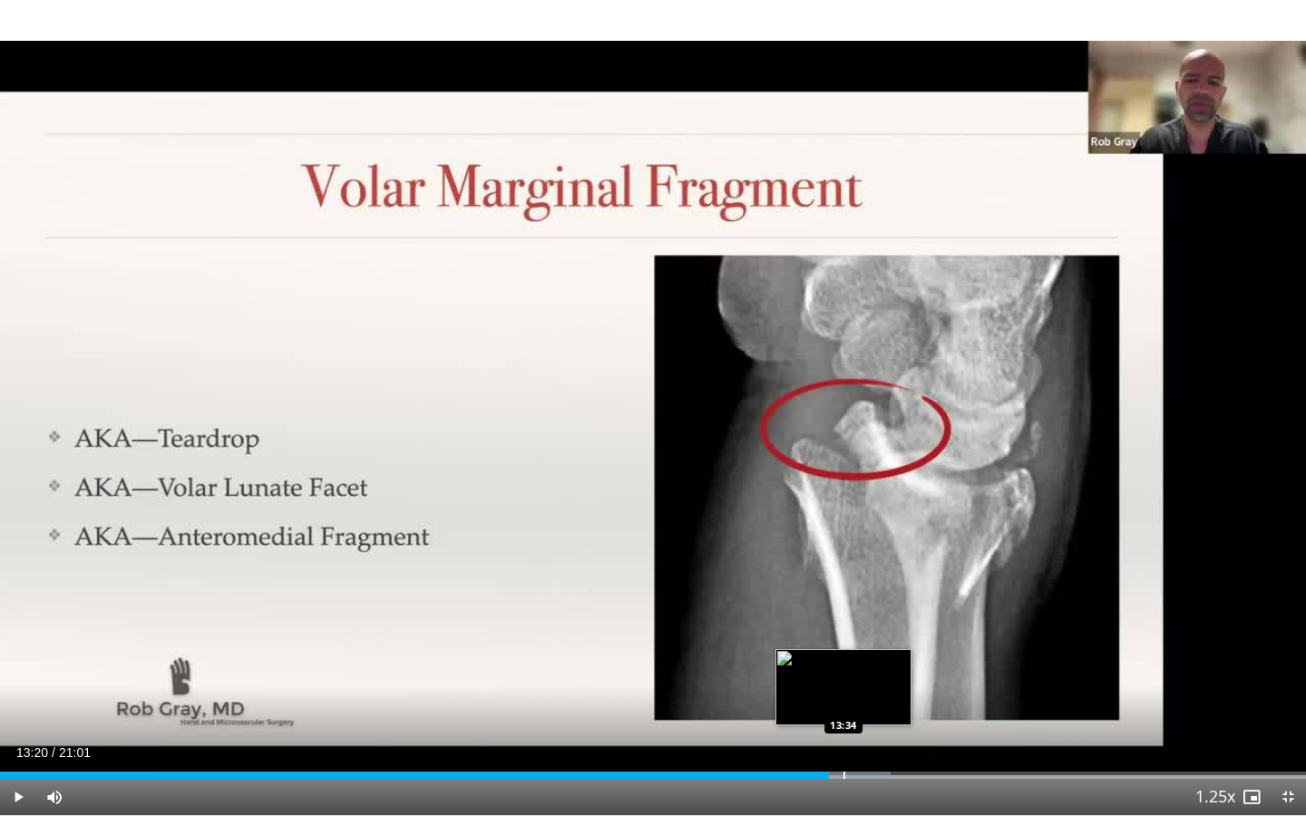
click at [843, 683] on div "Progress Bar" at bounding box center [844, 775] width 2 height 7
click at [863, 683] on div "Progress Bar" at bounding box center [864, 775] width 2 height 7
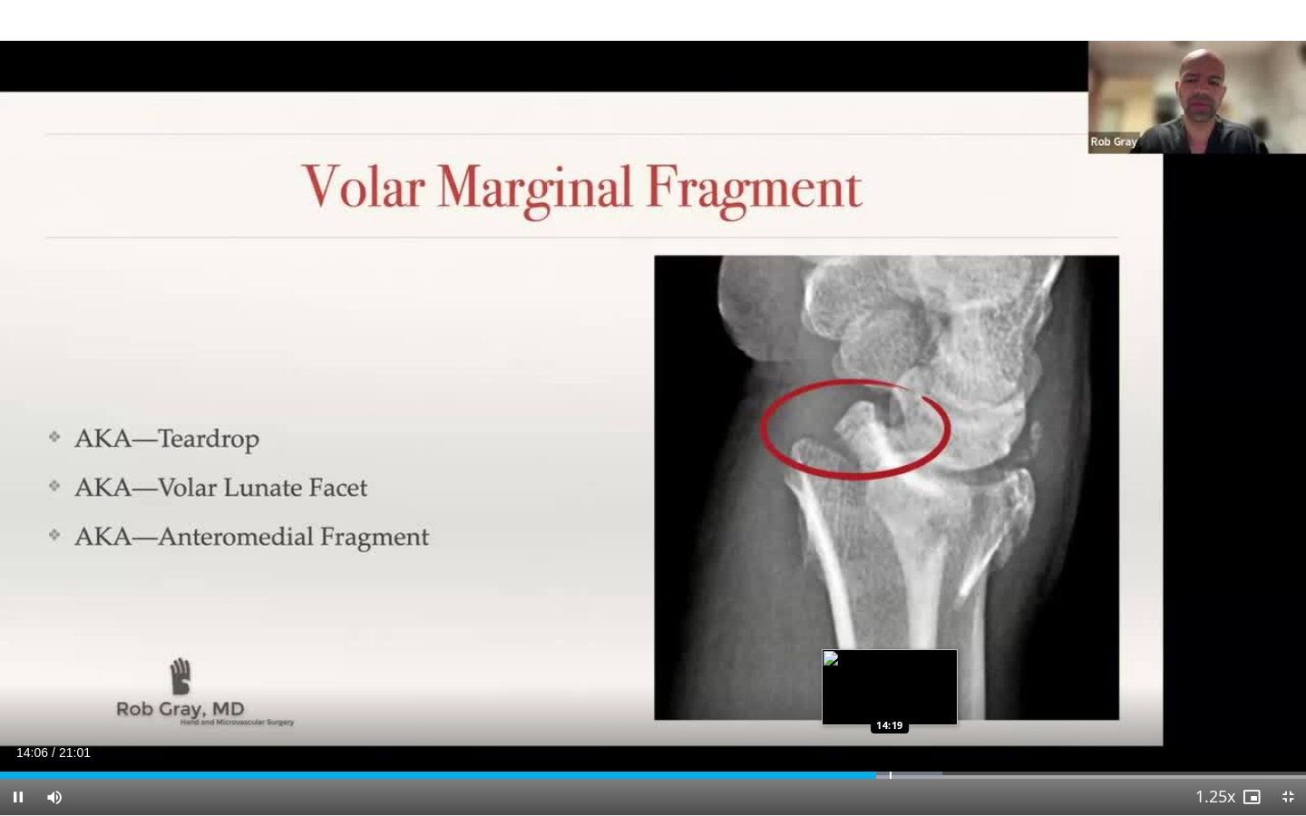
click at [890, 683] on div "Progress Bar" at bounding box center [891, 775] width 2 height 7
click at [915, 683] on div "Progress Bar" at bounding box center [916, 775] width 2 height 7
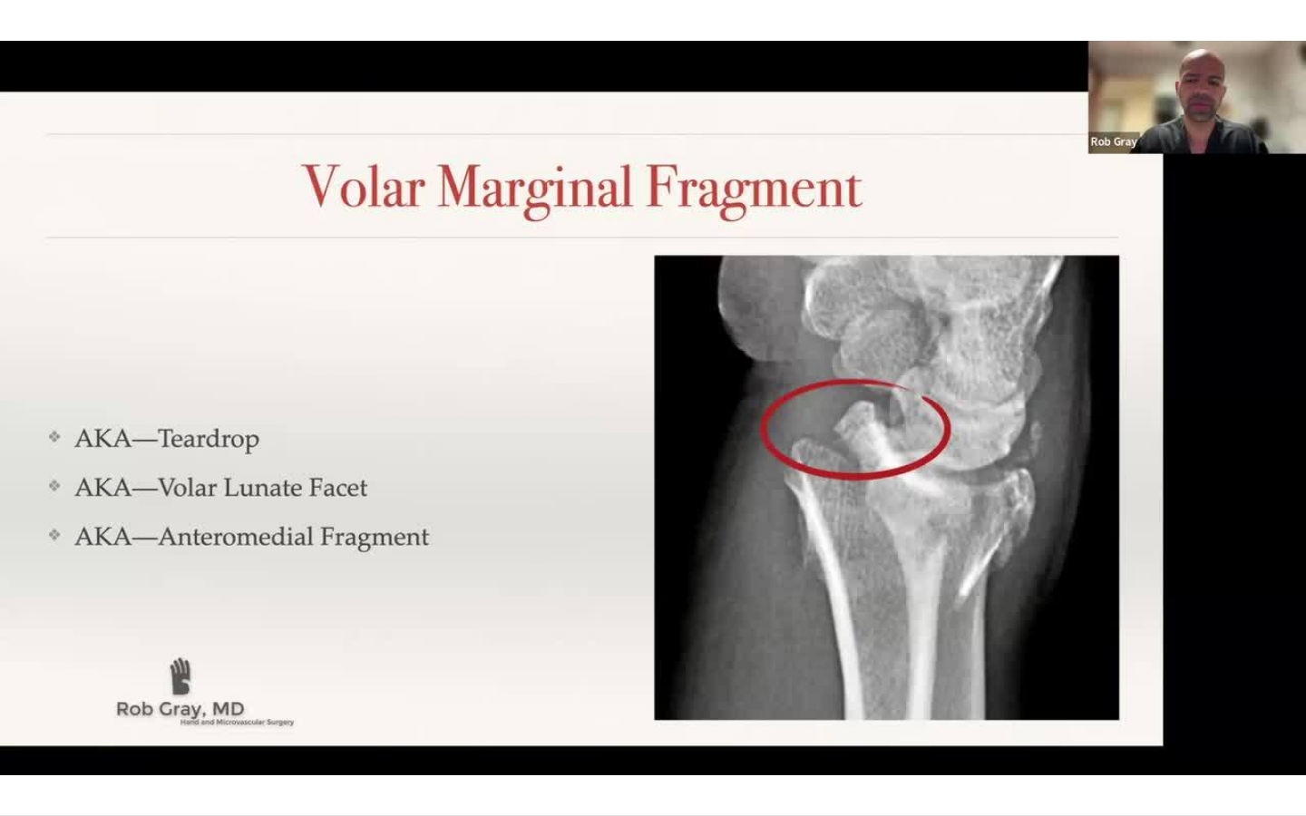
click at [938, 683] on div "10 seconds Tap to unmute" at bounding box center [653, 407] width 1306 height 815
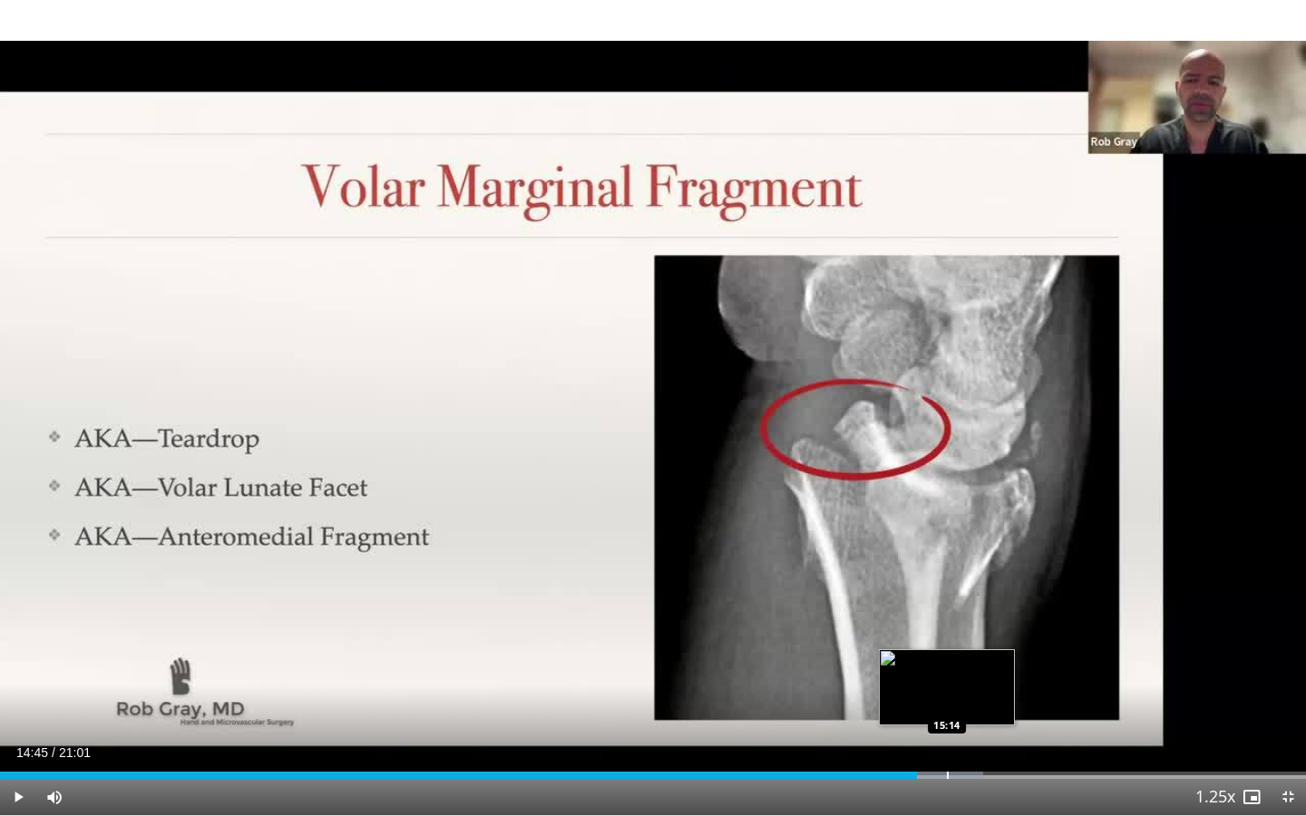
click at [947, 683] on div "Progress Bar" at bounding box center [948, 775] width 2 height 7
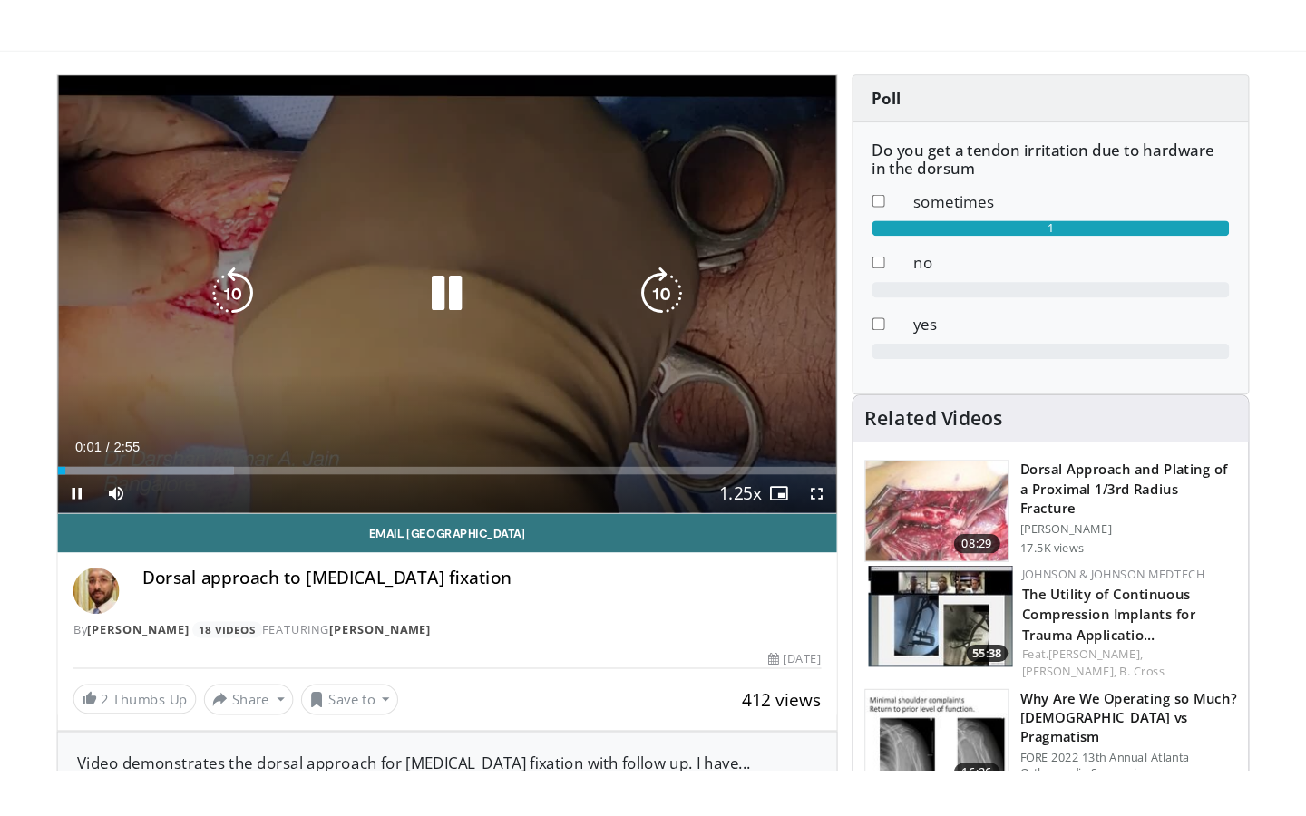
scroll to position [159, 0]
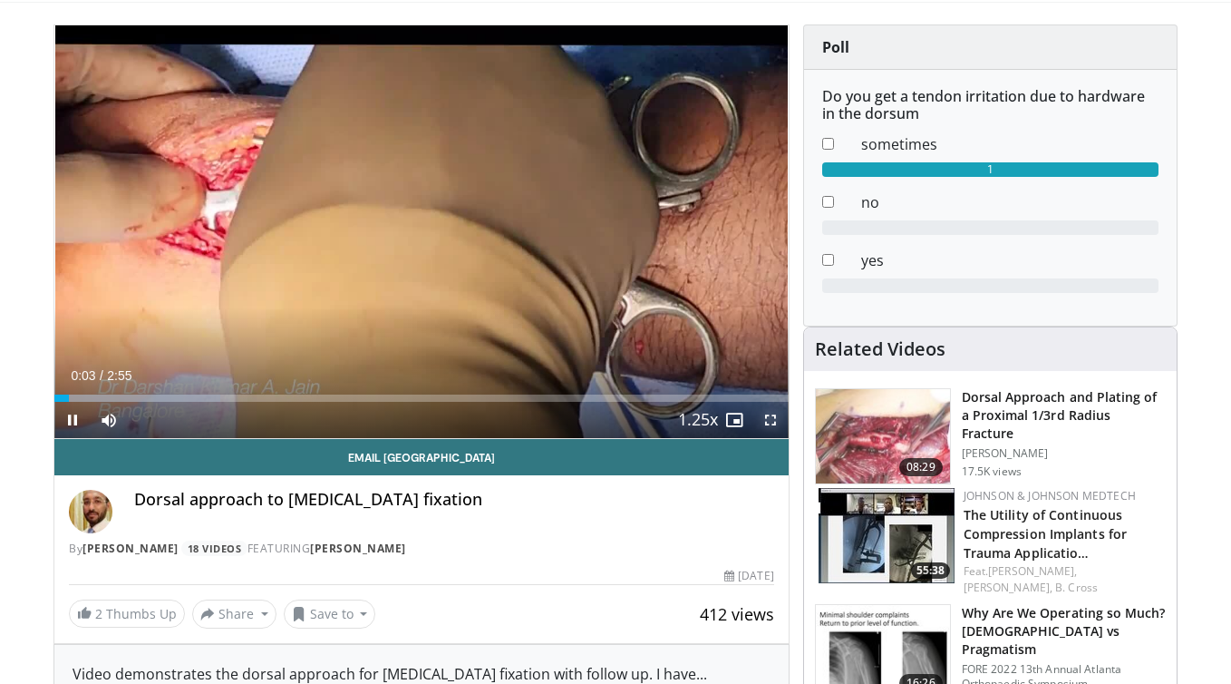
click at [770, 421] on span "Video Player" at bounding box center [771, 420] width 36 height 36
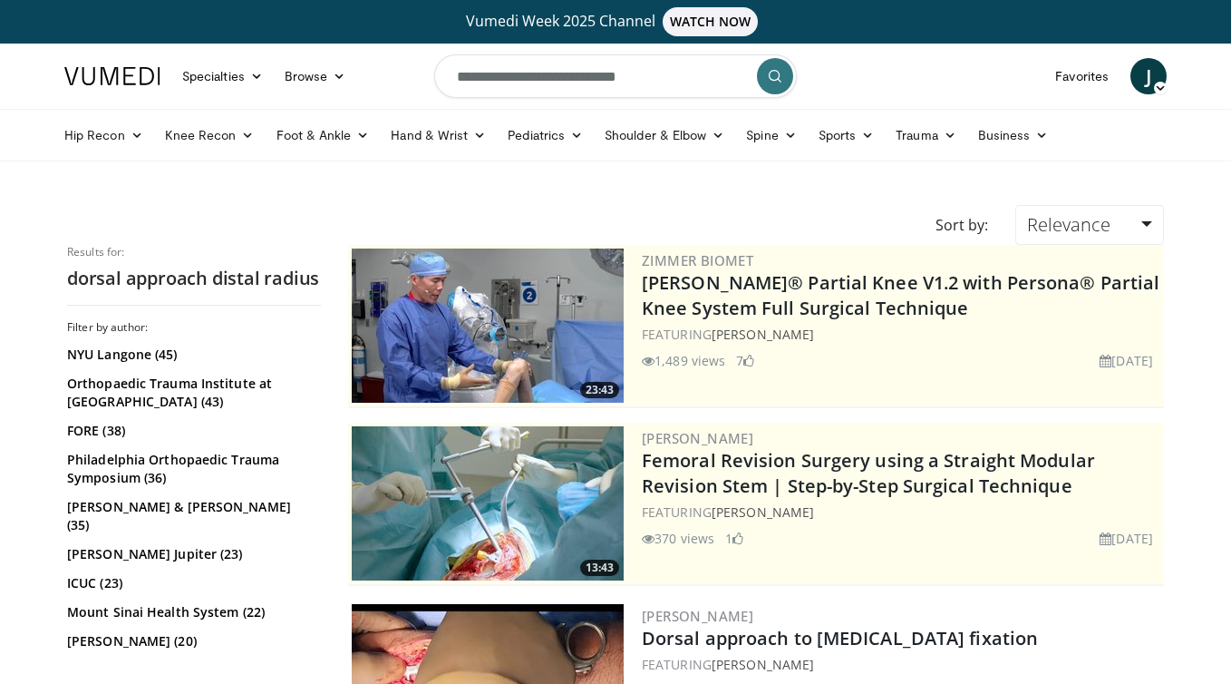
scroll to position [3235, 0]
